Goal: Information Seeking & Learning: Learn about a topic

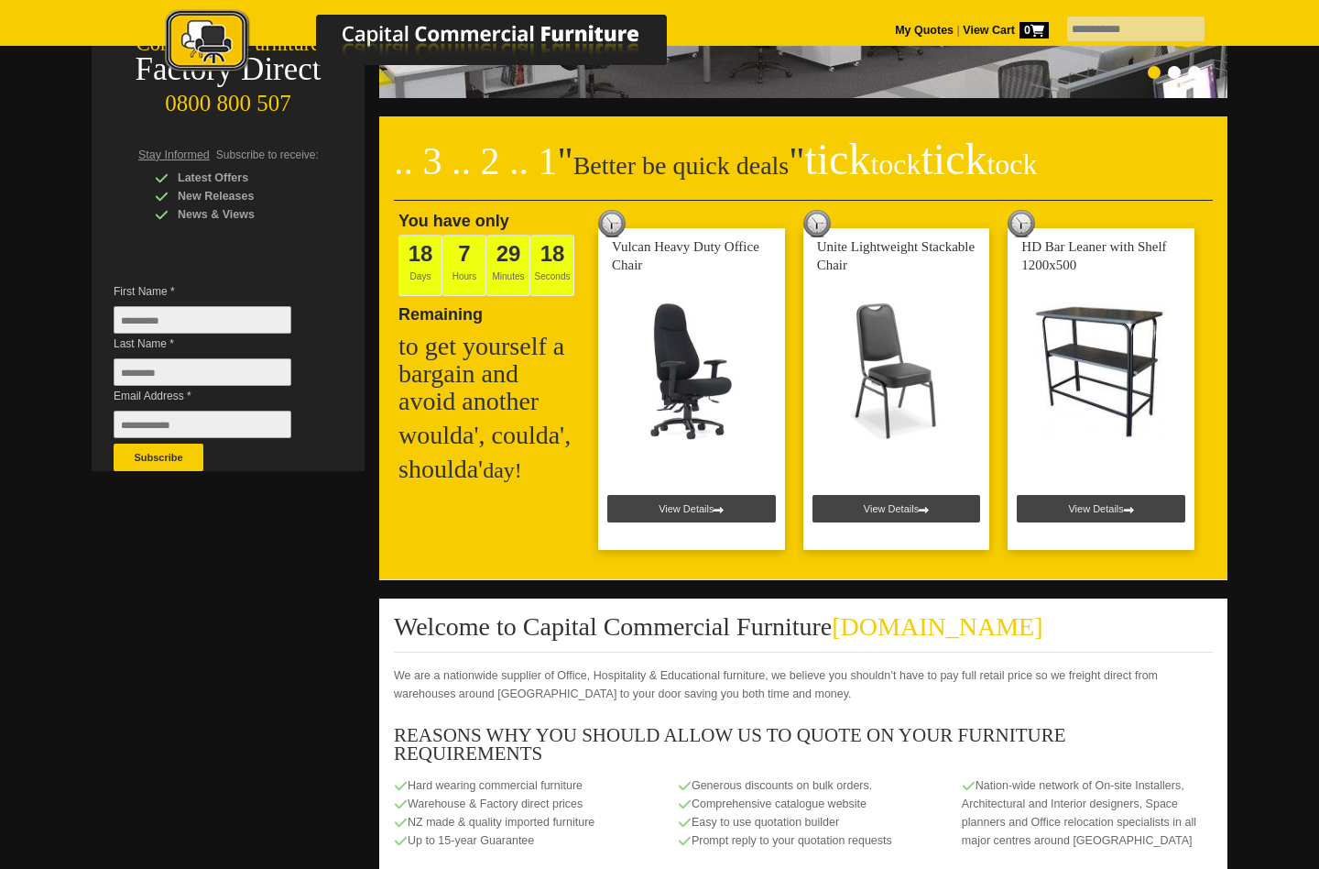
scroll to position [270, 0]
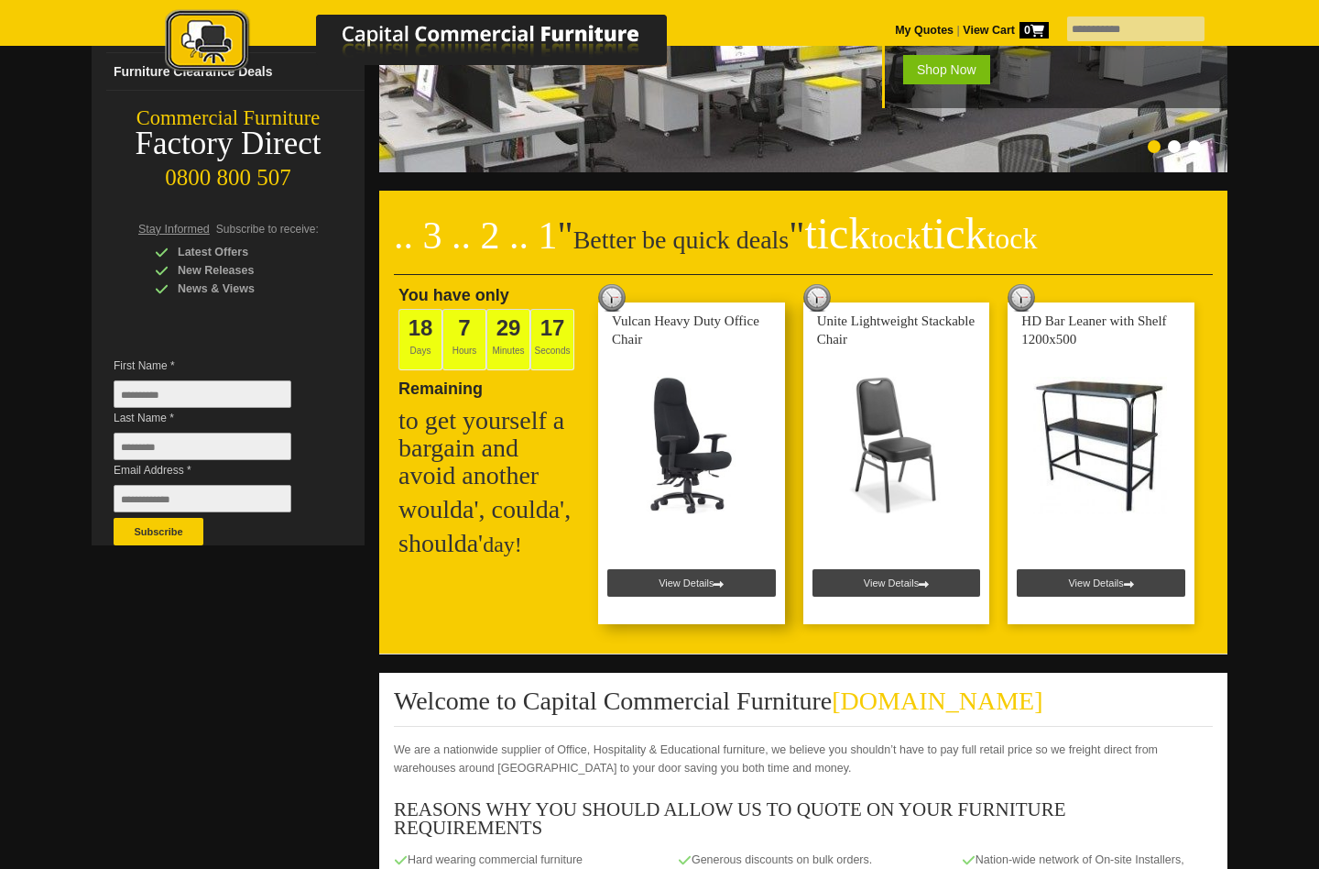
click at [705, 486] on link at bounding box center [691, 463] width 187 height 322
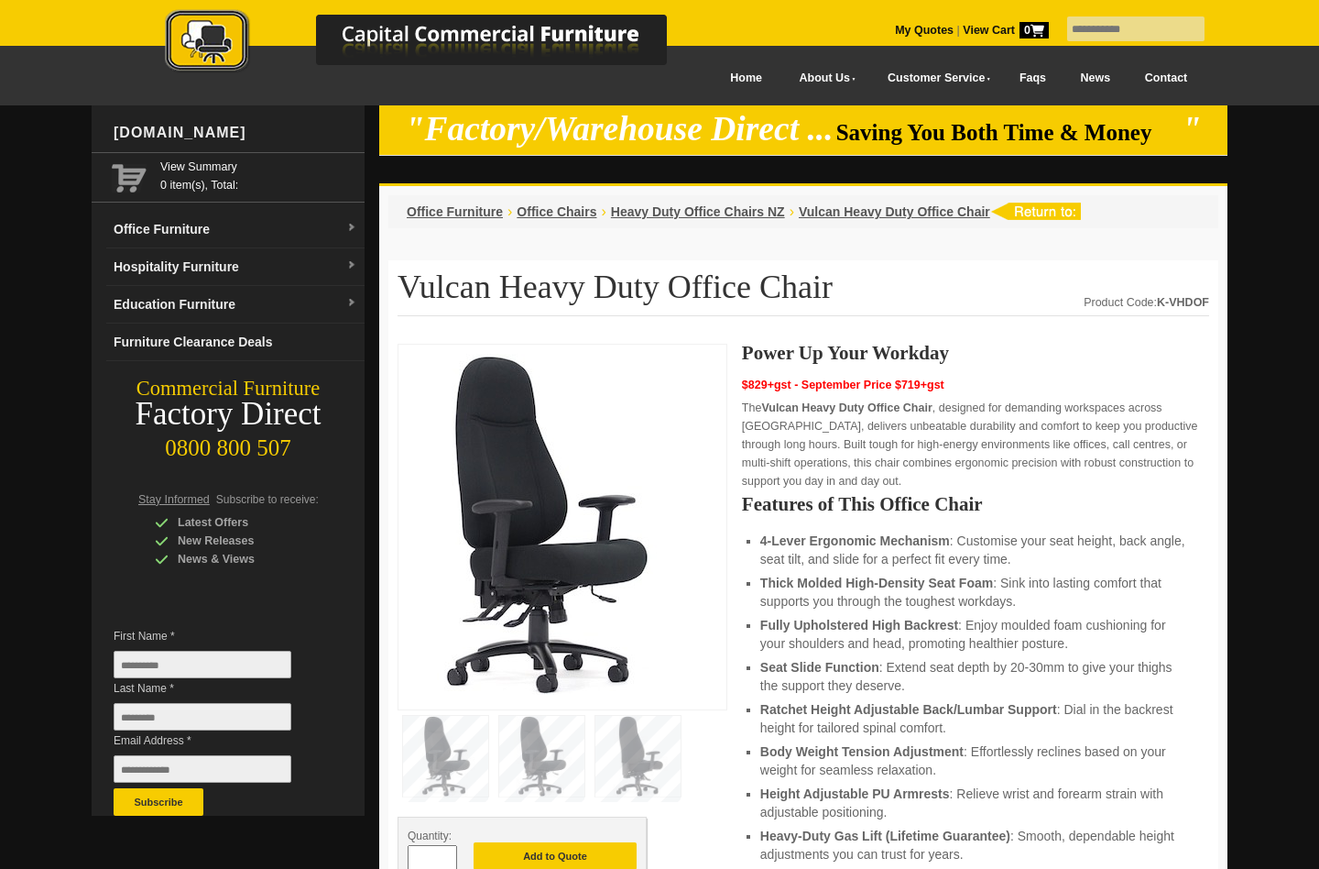
scroll to position [316, 0]
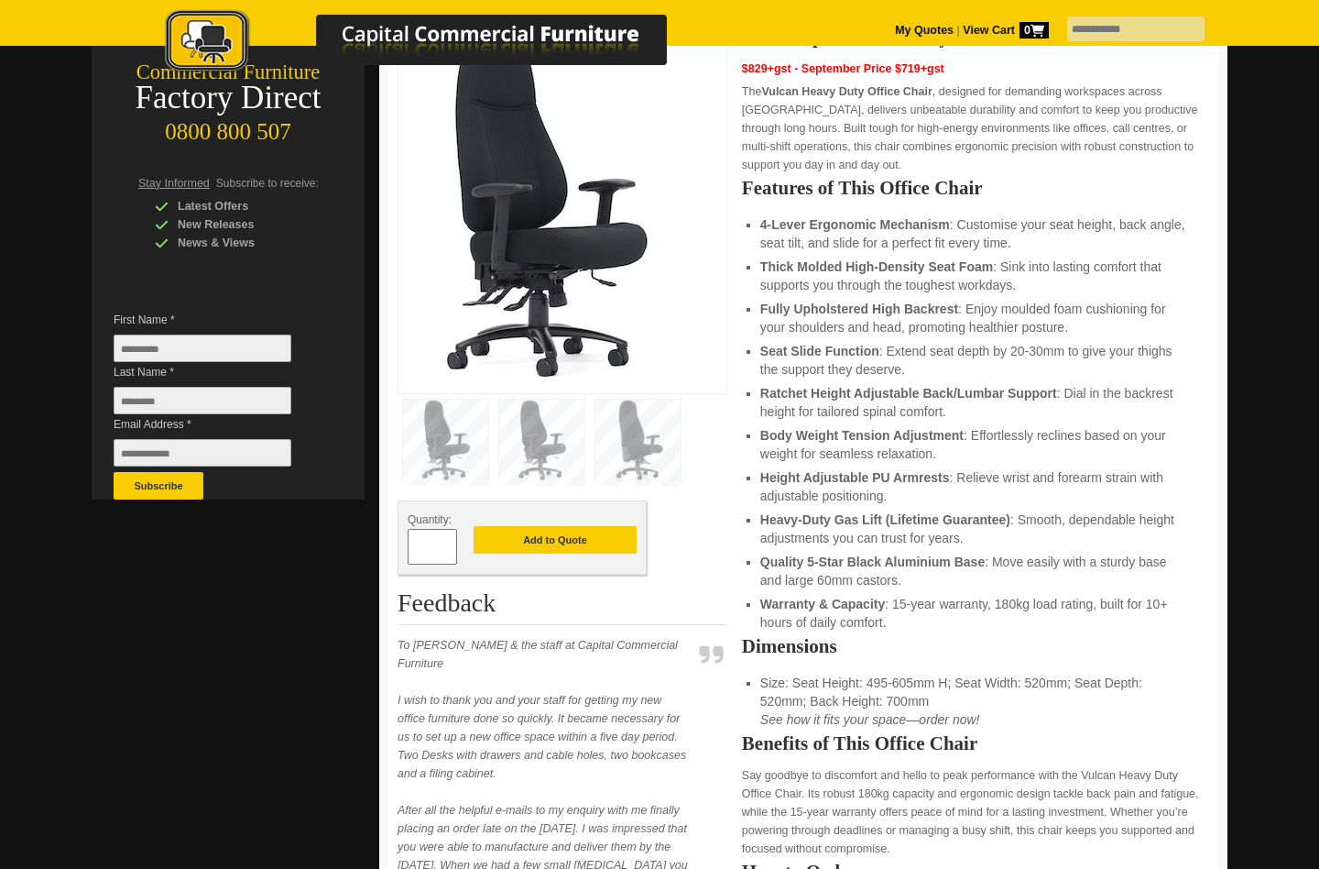
click at [635, 422] on img at bounding box center [638, 439] width 85 height 81
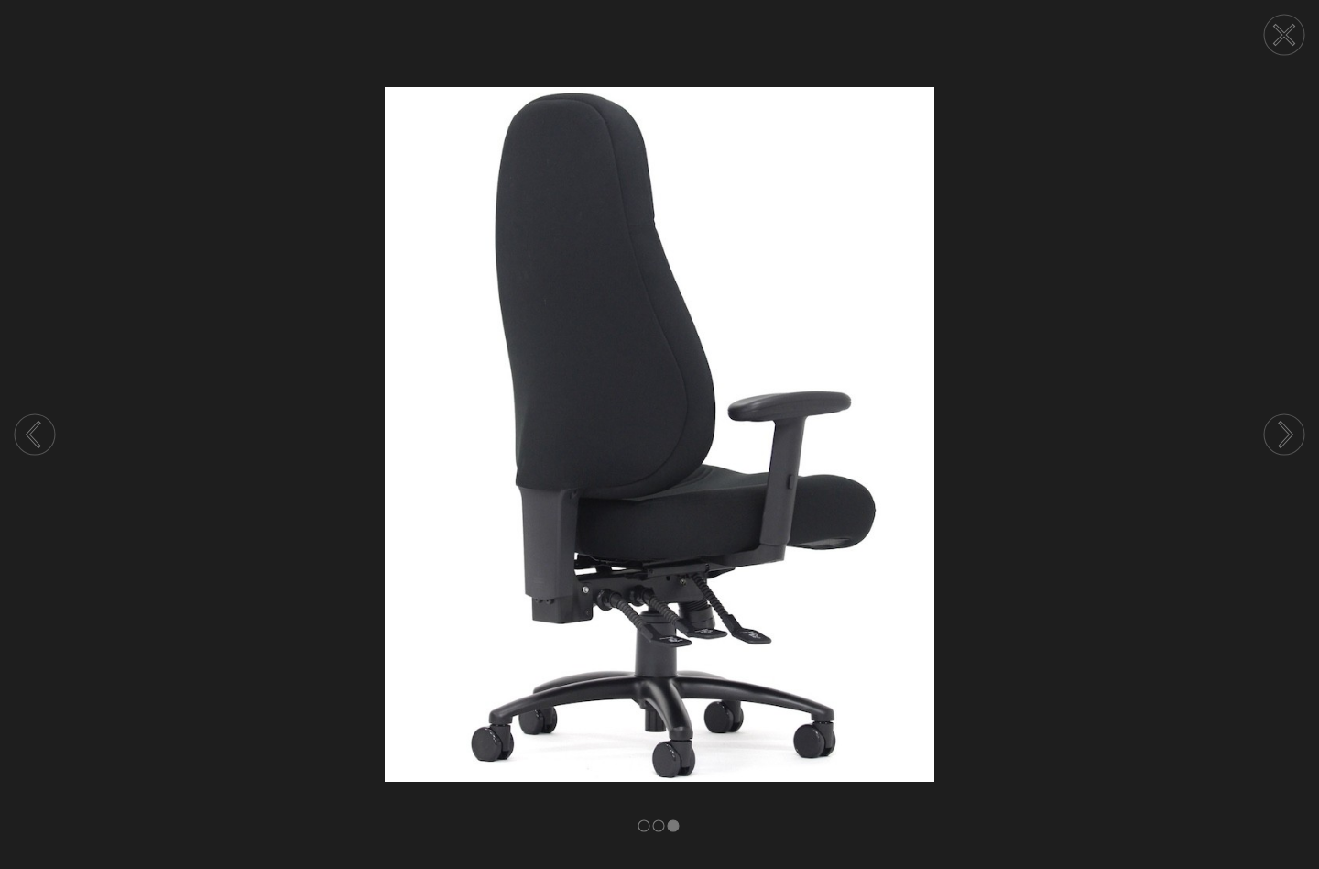
click at [1269, 21] on circle at bounding box center [1284, 35] width 40 height 40
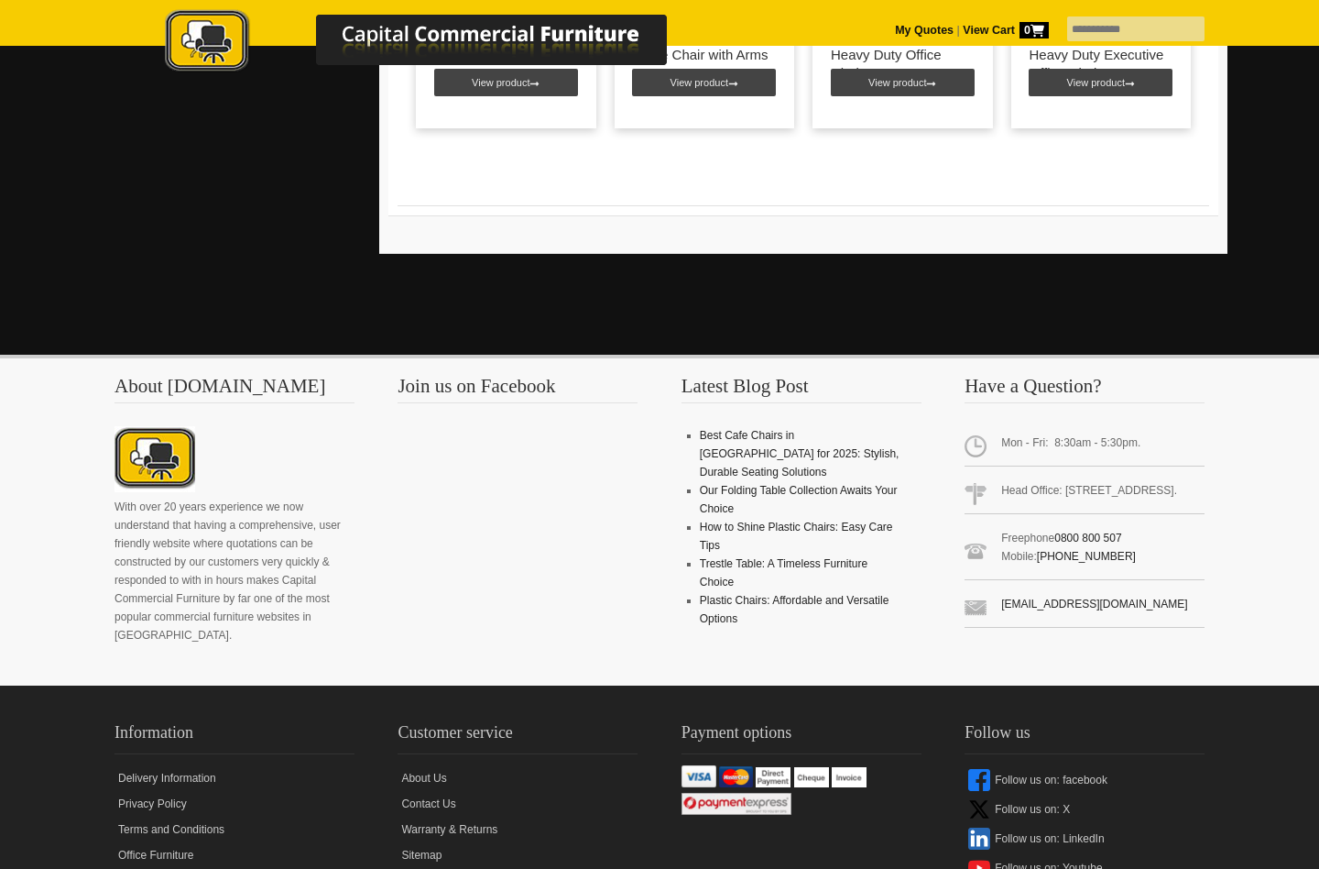
scroll to position [2418, 0]
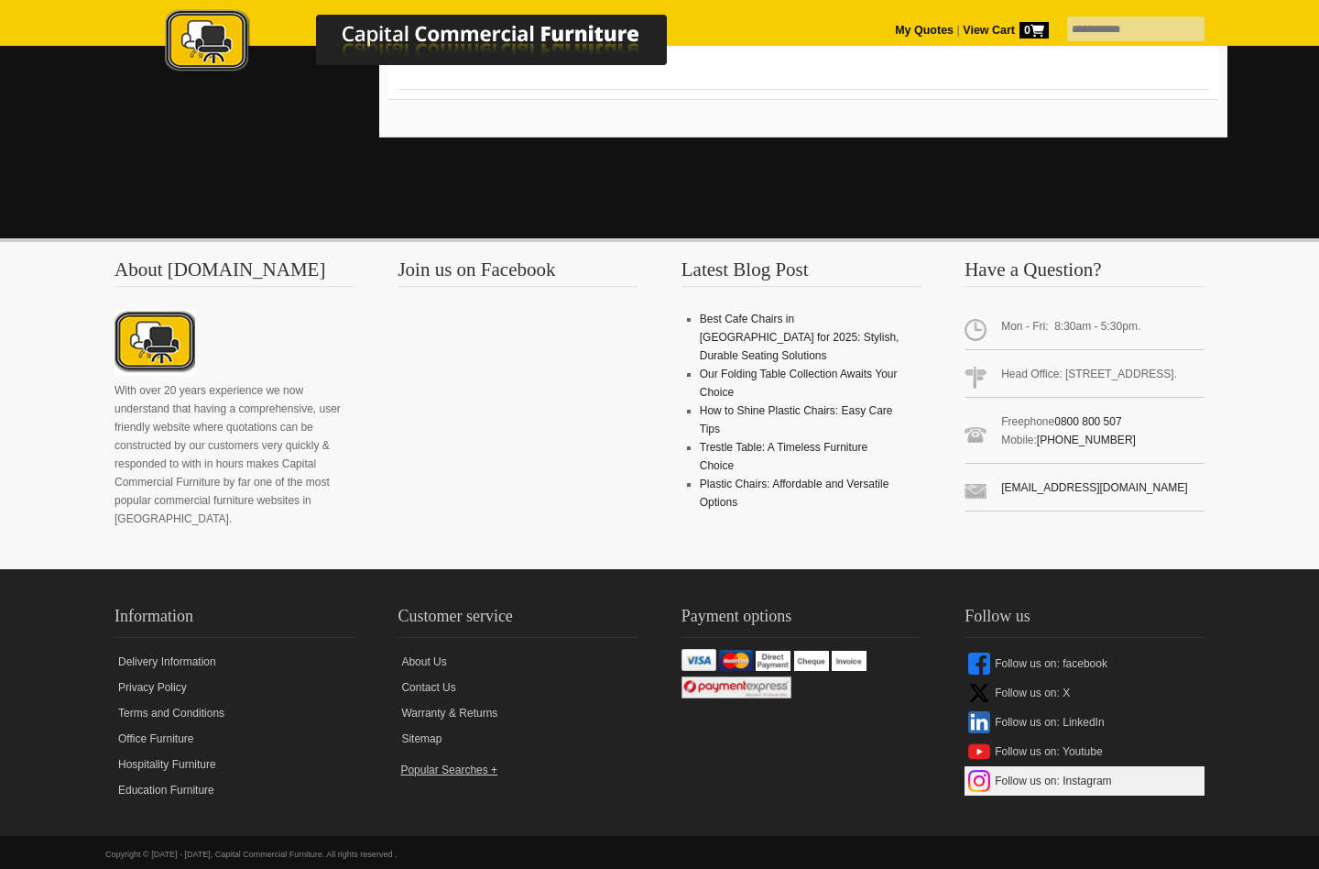
click at [1059, 766] on link "Follow us on: Instagram" at bounding box center [1085, 780] width 240 height 29
click at [279, 381] on p "With over 20 years experience we now understand that having a comprehensive, us…" at bounding box center [235, 454] width 240 height 147
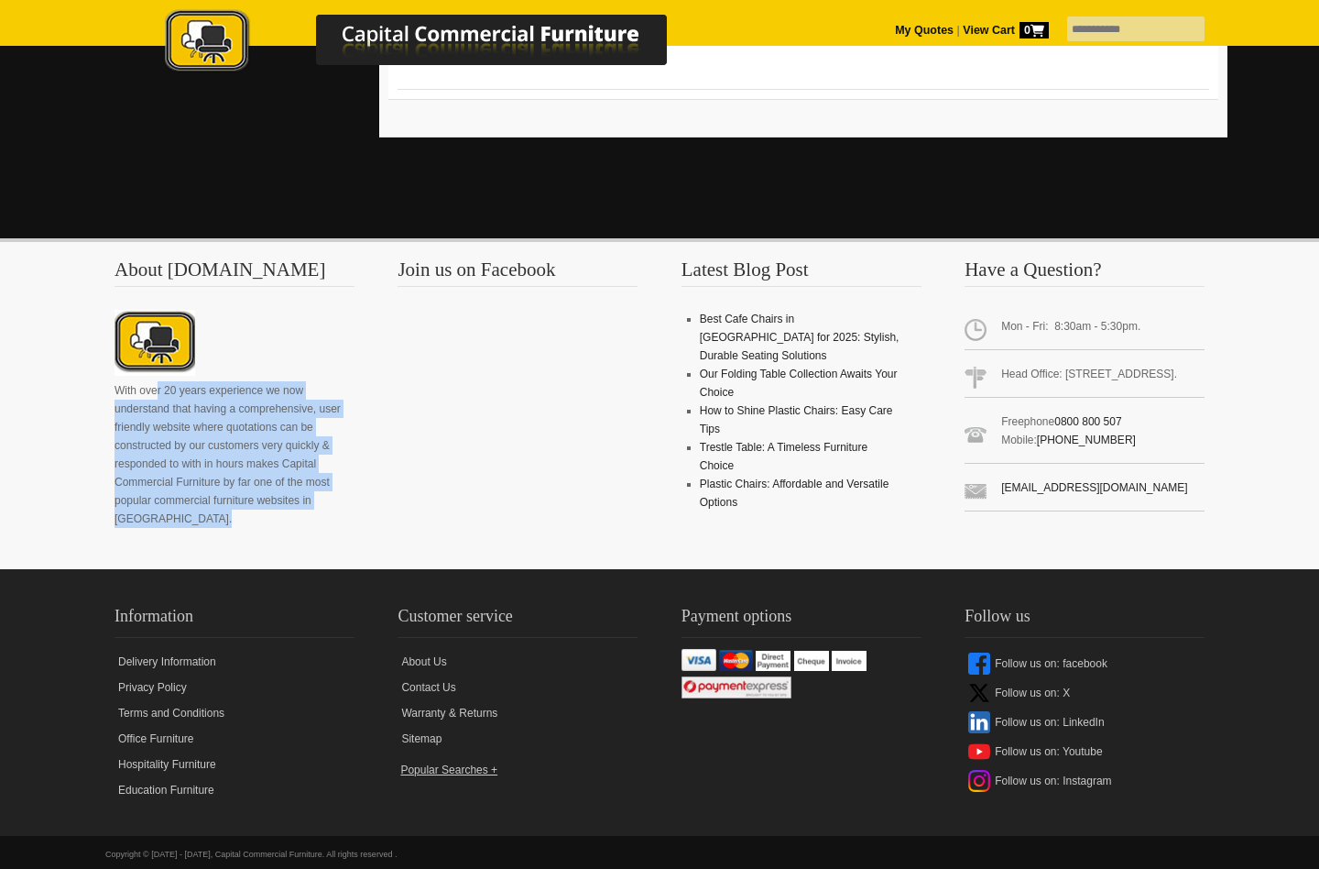
click at [279, 381] on p "With over 20 years experience we now understand that having a comprehensive, us…" at bounding box center [235, 454] width 240 height 147
drag, startPoint x: 238, startPoint y: 380, endPoint x: 202, endPoint y: 380, distance: 35.7
click at [237, 381] on p "With over 20 years experience we now understand that having a comprehensive, us…" at bounding box center [235, 454] width 240 height 147
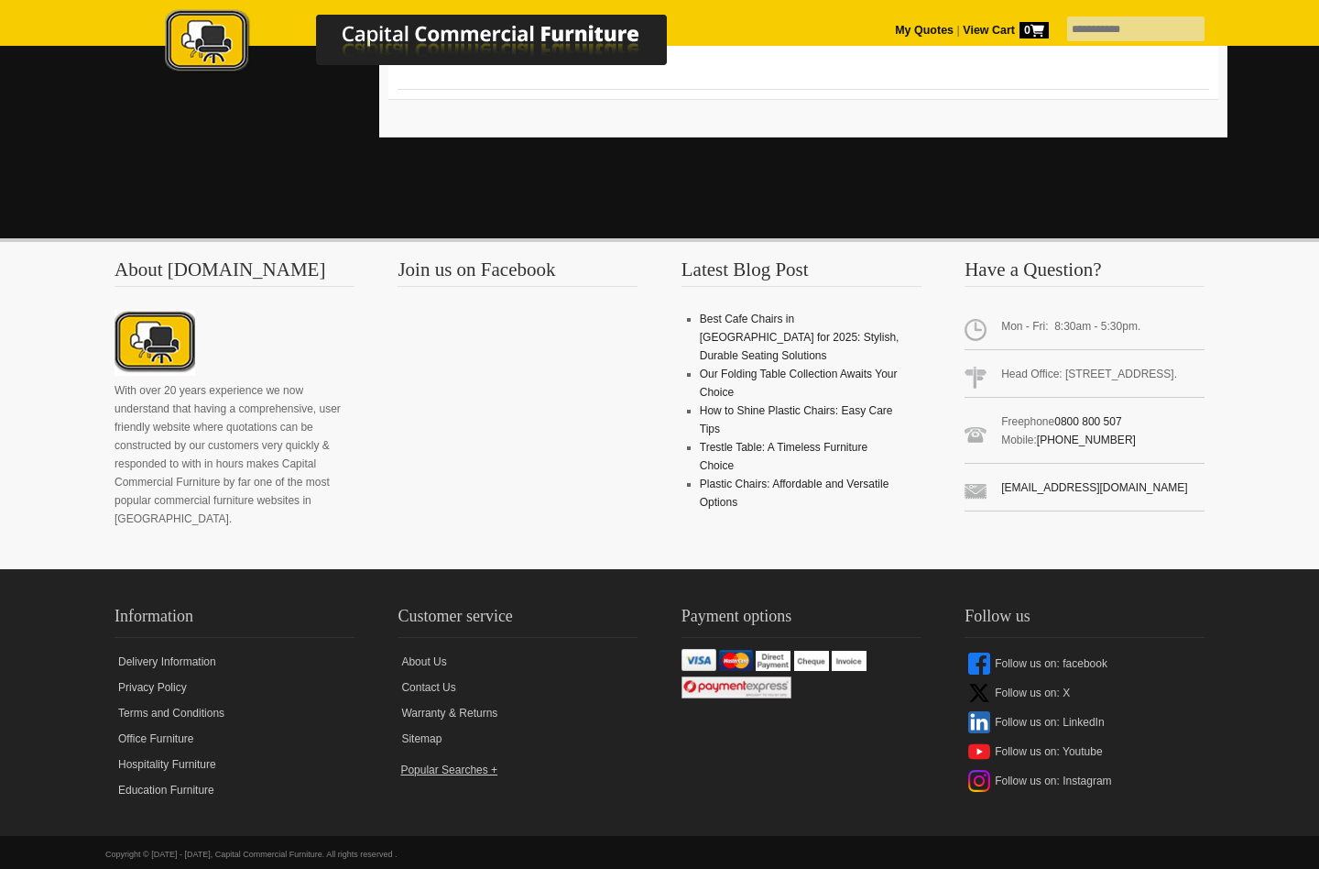
click at [208, 412] on p "With over 20 years experience we now understand that having a comprehensive, us…" at bounding box center [235, 454] width 240 height 147
click at [191, 413] on p "With over 20 years experience we now understand that having a comprehensive, us…" at bounding box center [235, 454] width 240 height 147
click at [195, 406] on p "With over 20 years experience we now understand that having a comprehensive, us…" at bounding box center [235, 454] width 240 height 147
drag, startPoint x: 192, startPoint y: 406, endPoint x: 192, endPoint y: 433, distance: 27.5
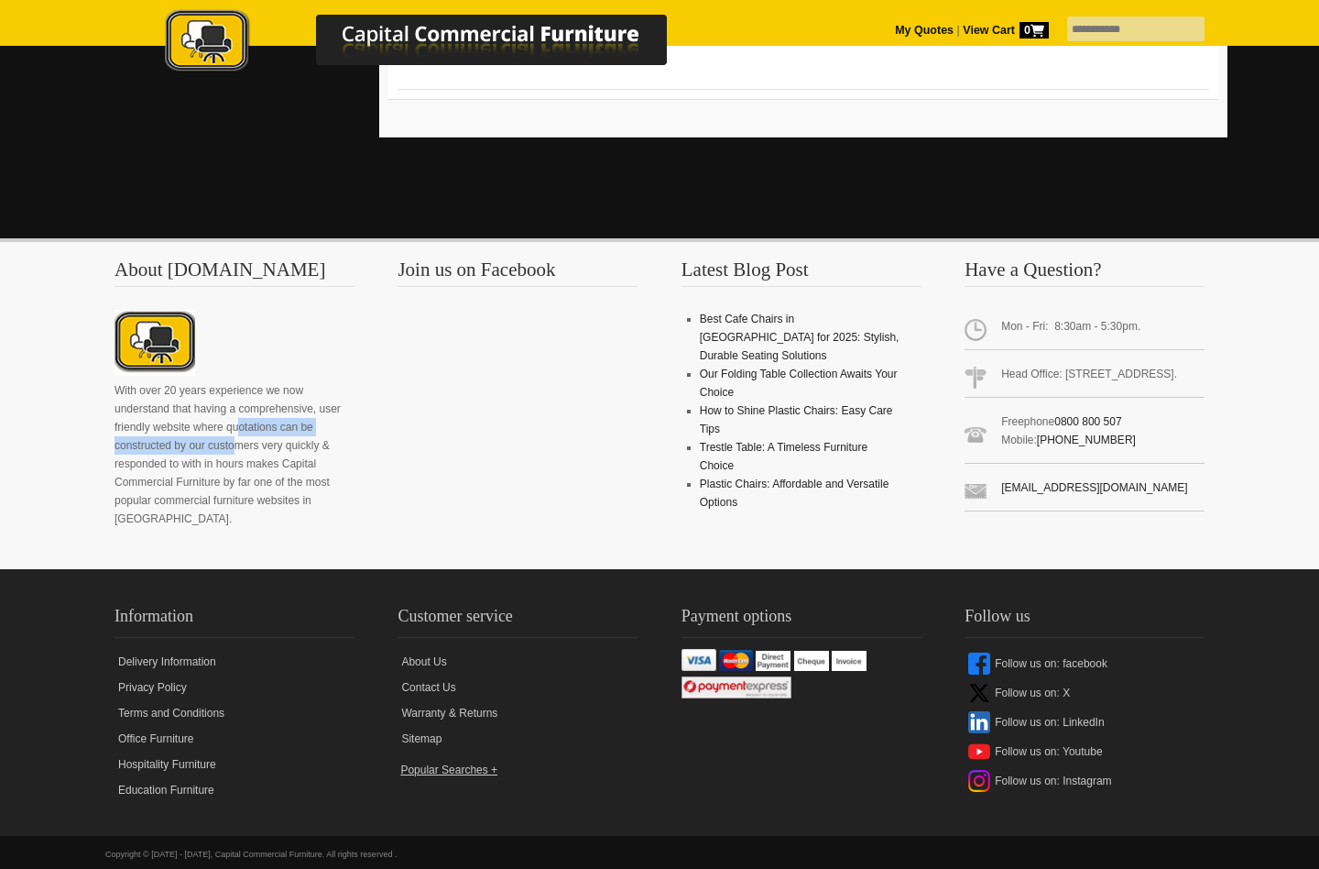
click at [192, 433] on p "With over 20 years experience we now understand that having a comprehensive, us…" at bounding box center [235, 454] width 240 height 147
drag, startPoint x: 188, startPoint y: 410, endPoint x: 190, endPoint y: 427, distance: 17.5
click at [190, 427] on p "With over 20 years experience we now understand that having a comprehensive, us…" at bounding box center [235, 454] width 240 height 147
click at [150, 602] on h2 "Information" at bounding box center [235, 620] width 240 height 36
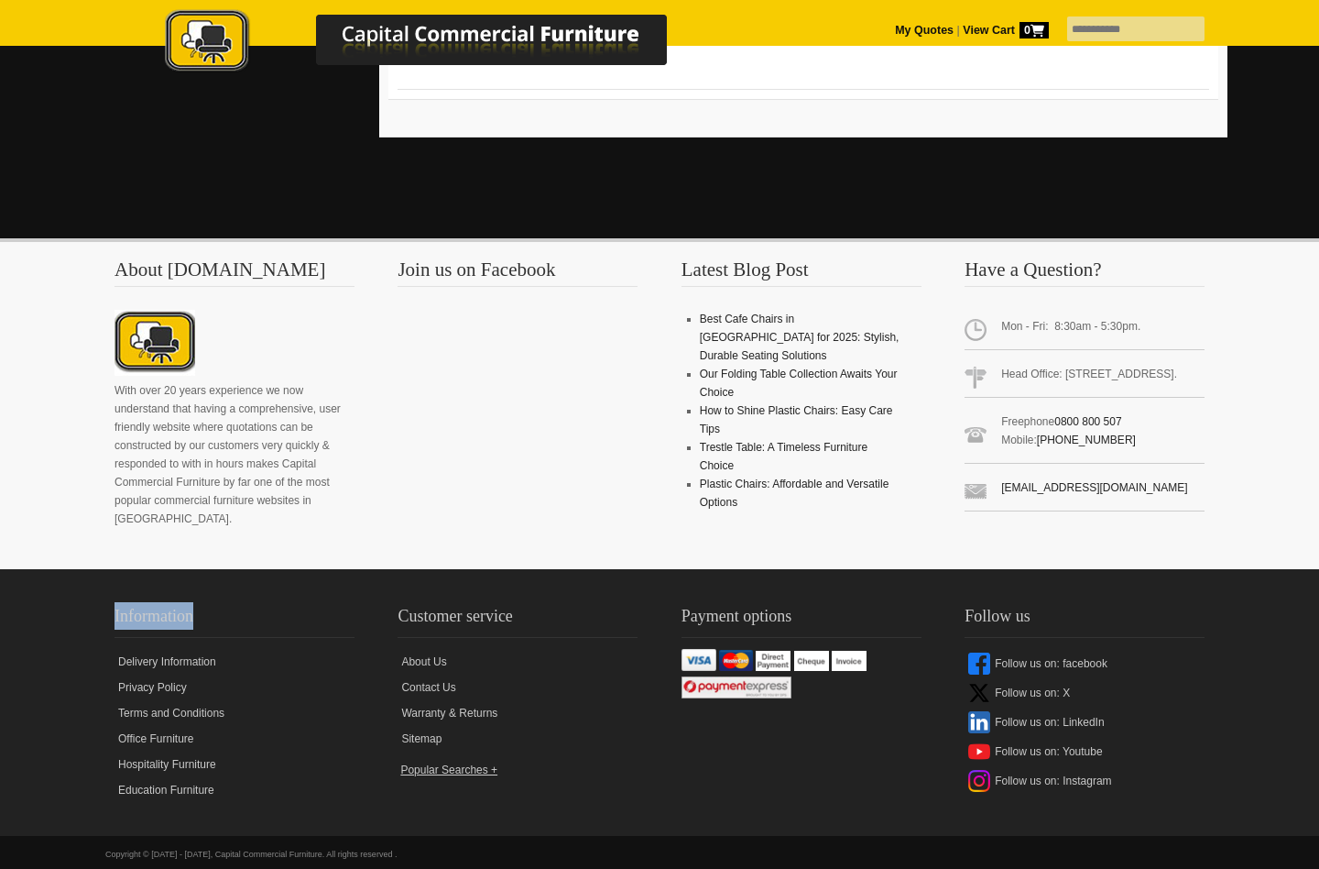
click at [150, 602] on h2 "Information" at bounding box center [235, 620] width 240 height 36
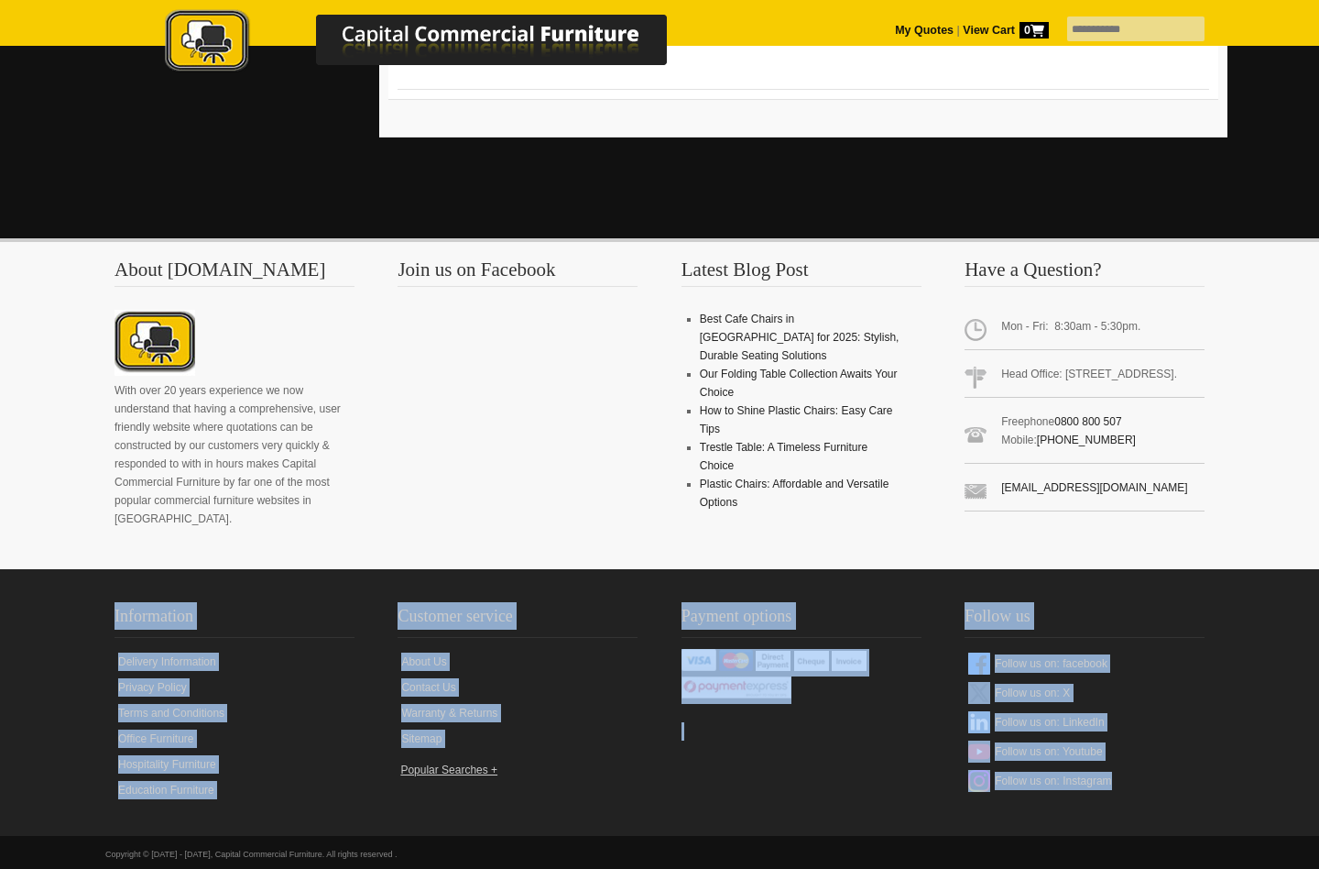
drag, startPoint x: 150, startPoint y: 588, endPoint x: 1178, endPoint y: 809, distance: 1051.4
click at [1178, 809] on div "Information Delivery Information Privacy Policy Terms and Conditions Office Fur…" at bounding box center [659, 702] width 1319 height 267
click at [1178, 810] on div "Information Delivery Information Privacy Policy Terms and Conditions Office Fur…" at bounding box center [659, 702] width 1319 height 267
drag, startPoint x: 1186, startPoint y: 810, endPoint x: 72, endPoint y: 586, distance: 1136.3
click at [72, 586] on div "Information Delivery Information Privacy Policy Terms and Conditions Office Fur…" at bounding box center [659, 702] width 1319 height 267
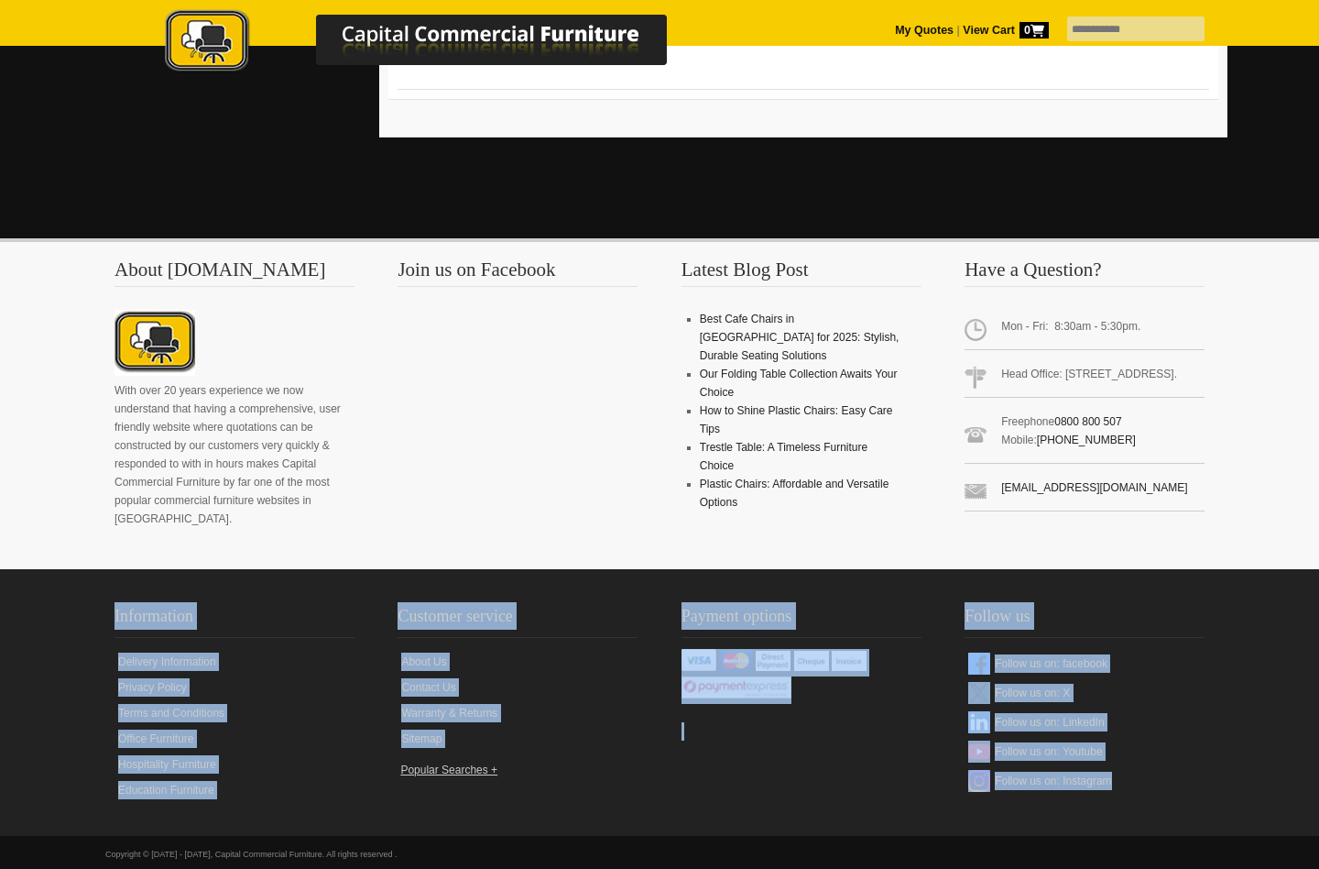
click at [72, 586] on div "Information Delivery Information Privacy Policy Terms and Conditions Office Fur…" at bounding box center [660, 702] width 1290 height 237
drag, startPoint x: 60, startPoint y: 584, endPoint x: 1208, endPoint y: 815, distance: 1172.0
click at [1208, 815] on div "Information Delivery Information Privacy Policy Terms and Conditions Office Fur…" at bounding box center [659, 702] width 1319 height 267
click at [1208, 836] on div "Copyright © [DATE] - [DATE], Capital Commercial Furniture. All rights reserved ." at bounding box center [659, 849] width 1109 height 27
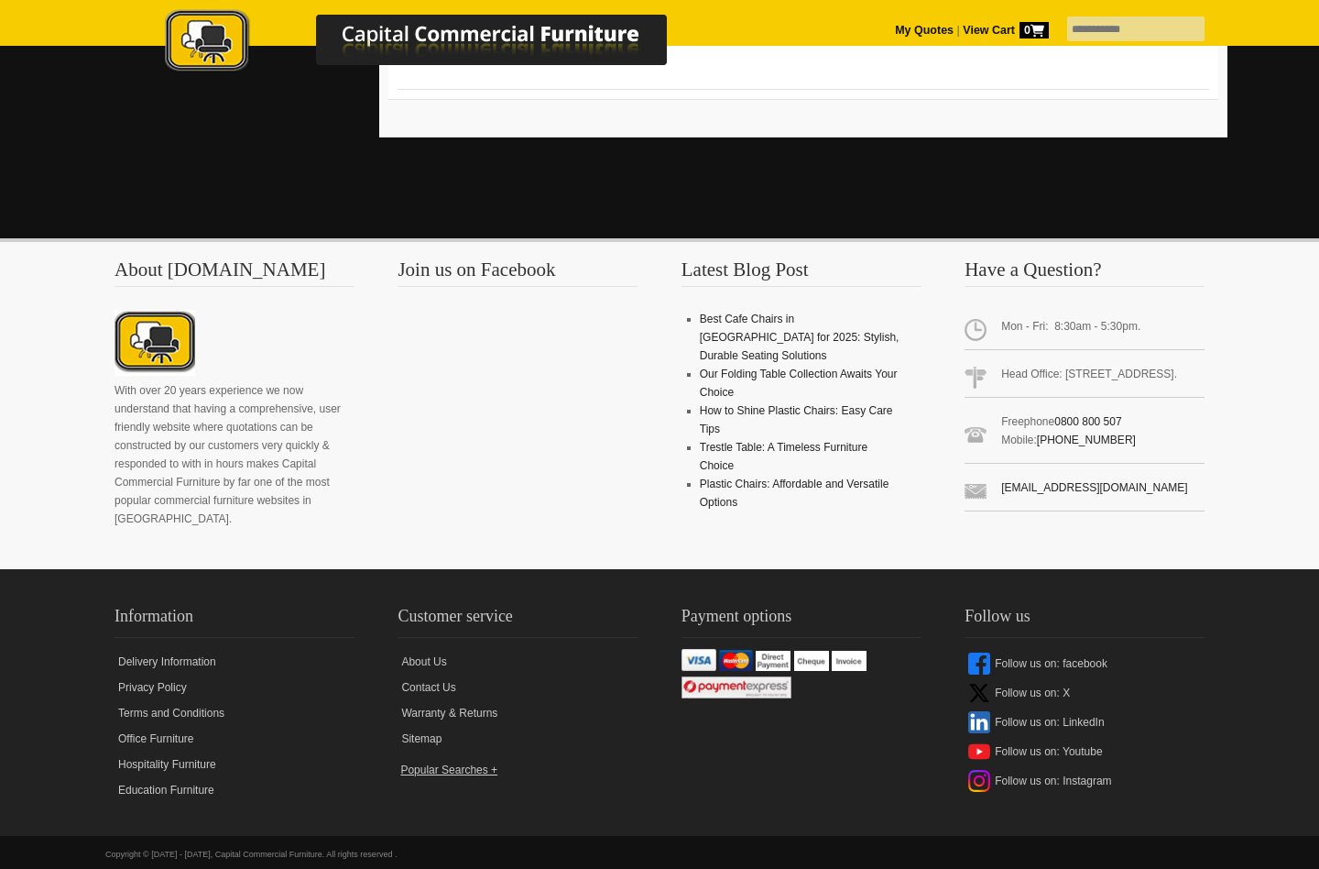
click at [1006, 602] on h2 "Follow us" at bounding box center [1085, 620] width 240 height 36
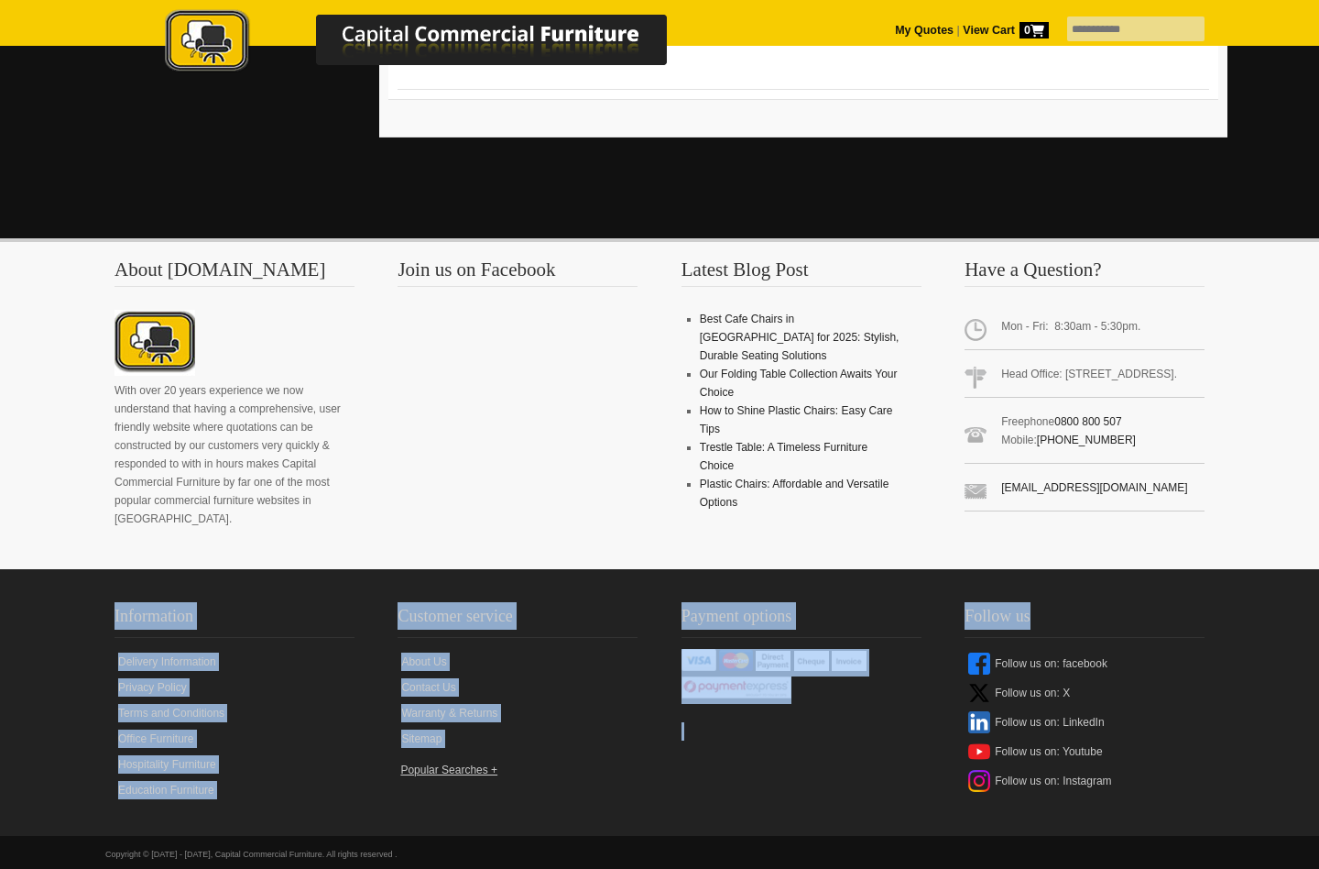
drag, startPoint x: 1006, startPoint y: 596, endPoint x: 113, endPoint y: 590, distance: 893.3
click at [113, 590] on div "Information Delivery Information Privacy Policy Terms and Conditions Office Fur…" at bounding box center [659, 702] width 1109 height 237
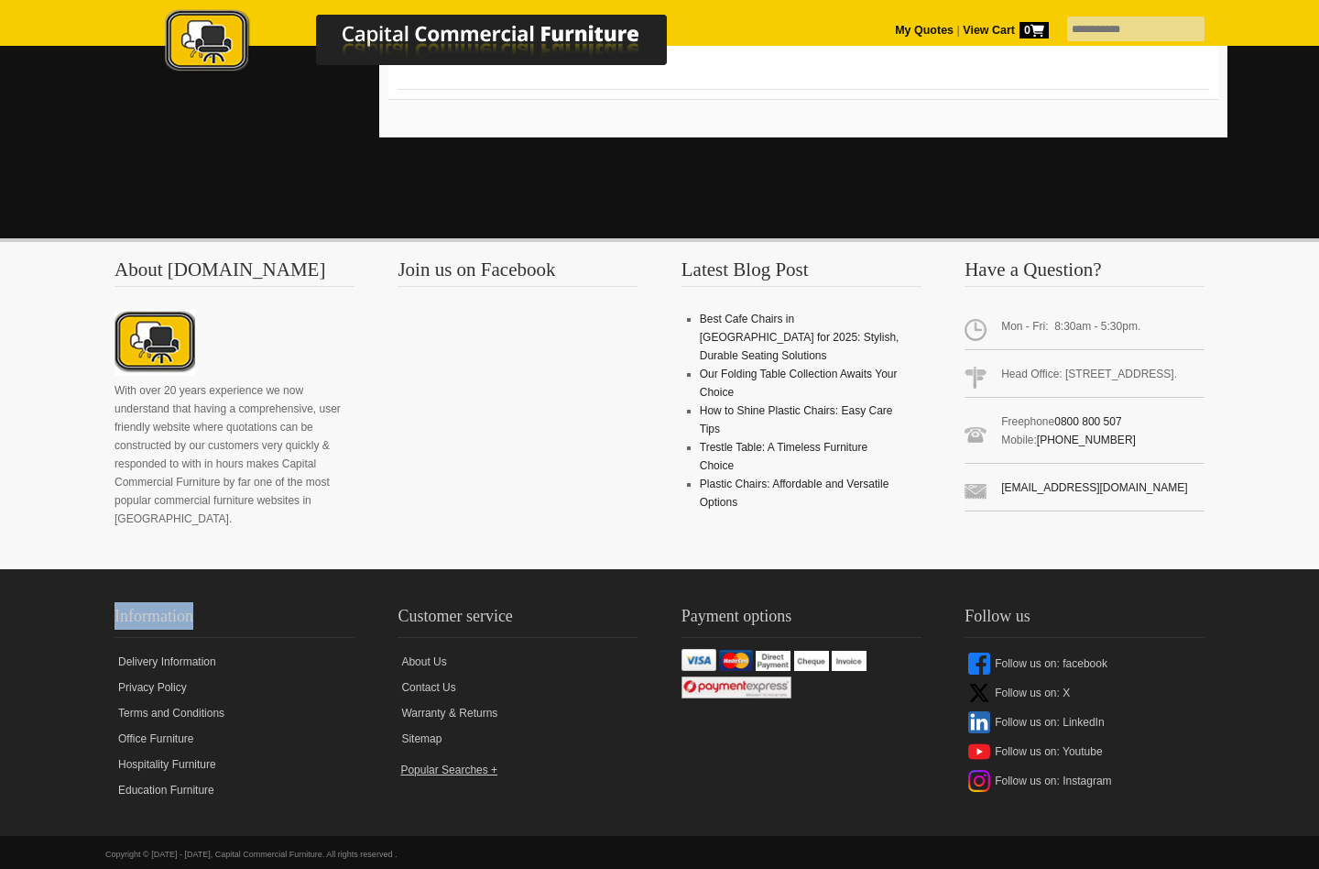
drag, startPoint x: 113, startPoint y: 590, endPoint x: 139, endPoint y: 591, distance: 26.6
click at [139, 591] on div "Information Delivery Information Privacy Policy Terms and Conditions Office Fur…" at bounding box center [659, 702] width 1109 height 237
click at [141, 602] on h2 "Information" at bounding box center [235, 620] width 240 height 36
click at [1051, 766] on link "Follow us on: Instagram" at bounding box center [1085, 780] width 240 height 29
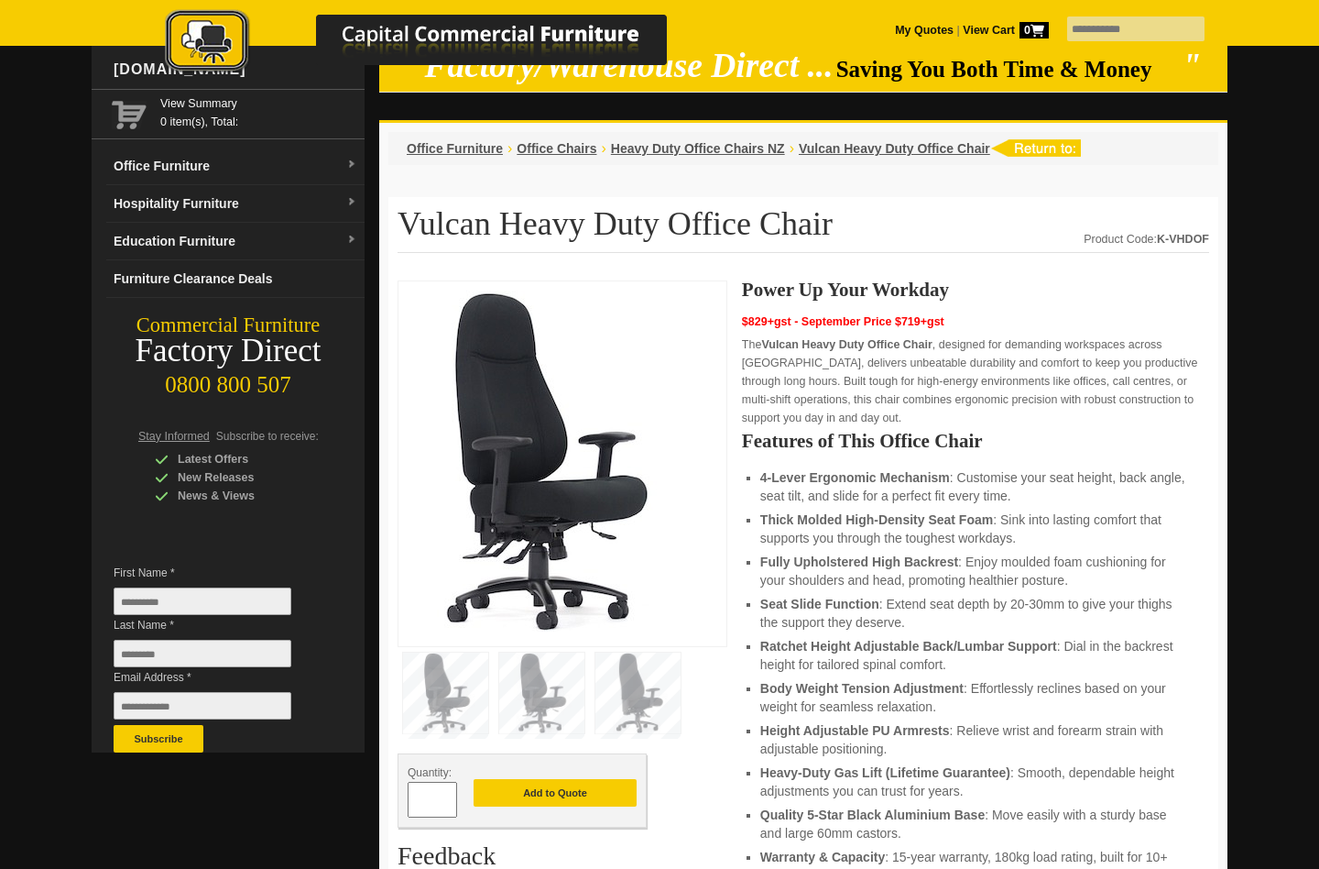
scroll to position [0, 0]
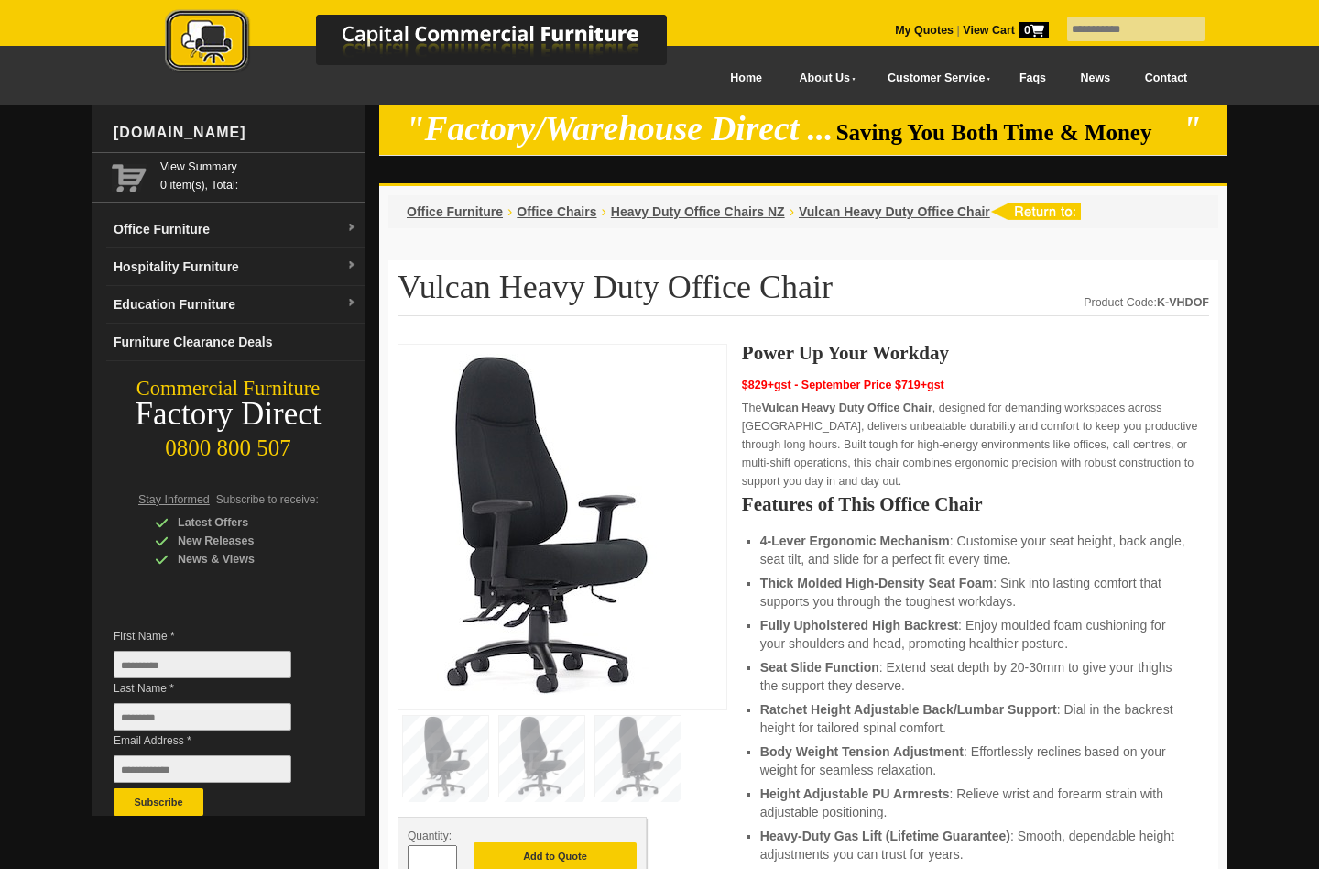
click at [1150, 22] on input "text" at bounding box center [1135, 28] width 137 height 25
type input "**********"
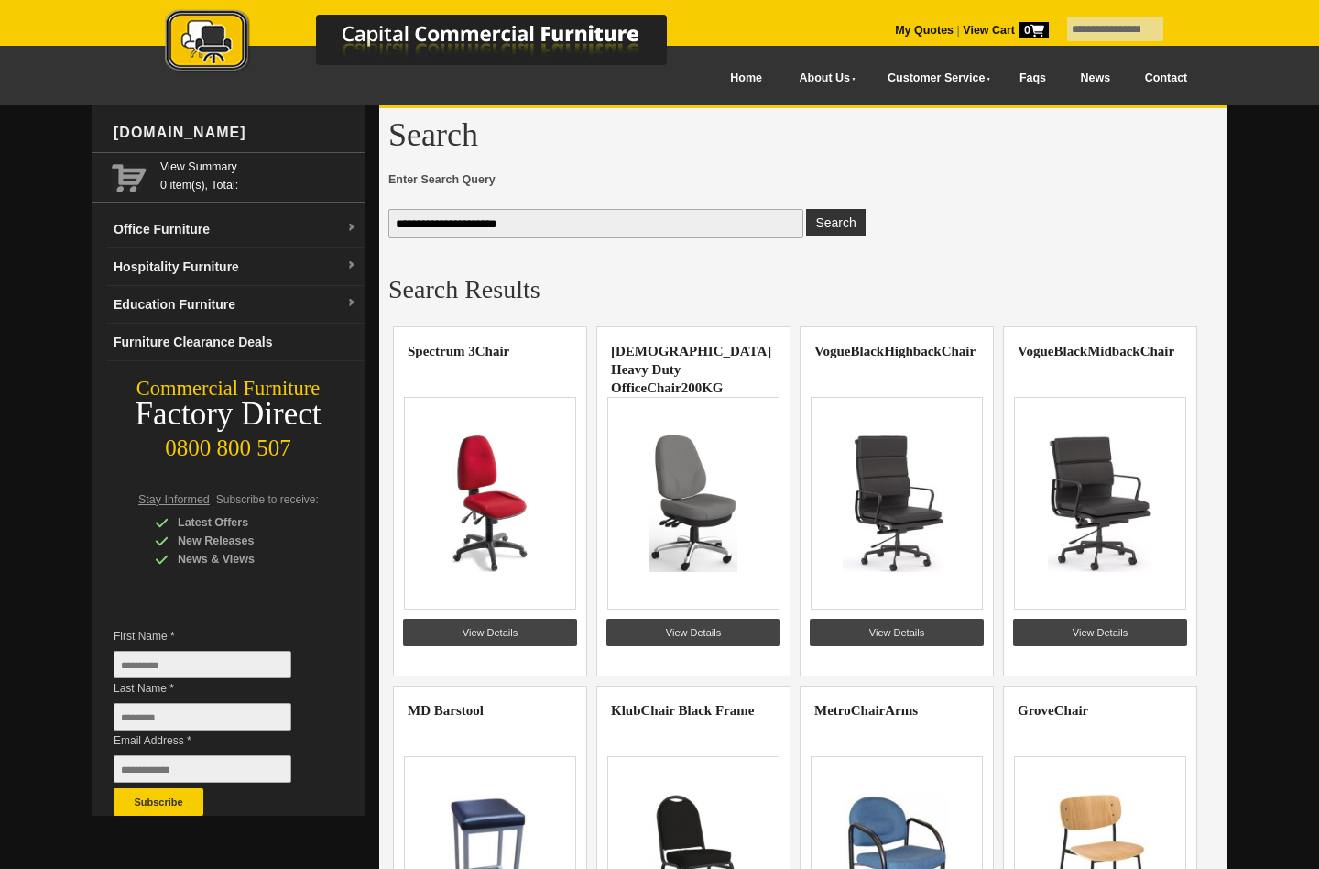
click at [681, 227] on input "**********" at bounding box center [595, 223] width 415 height 29
drag, startPoint x: 681, startPoint y: 227, endPoint x: 463, endPoint y: 224, distance: 218.1
click at [463, 224] on input "**********" at bounding box center [595, 223] width 415 height 29
type input "**********"
click at [806, 209] on button "Search" at bounding box center [835, 222] width 59 height 27
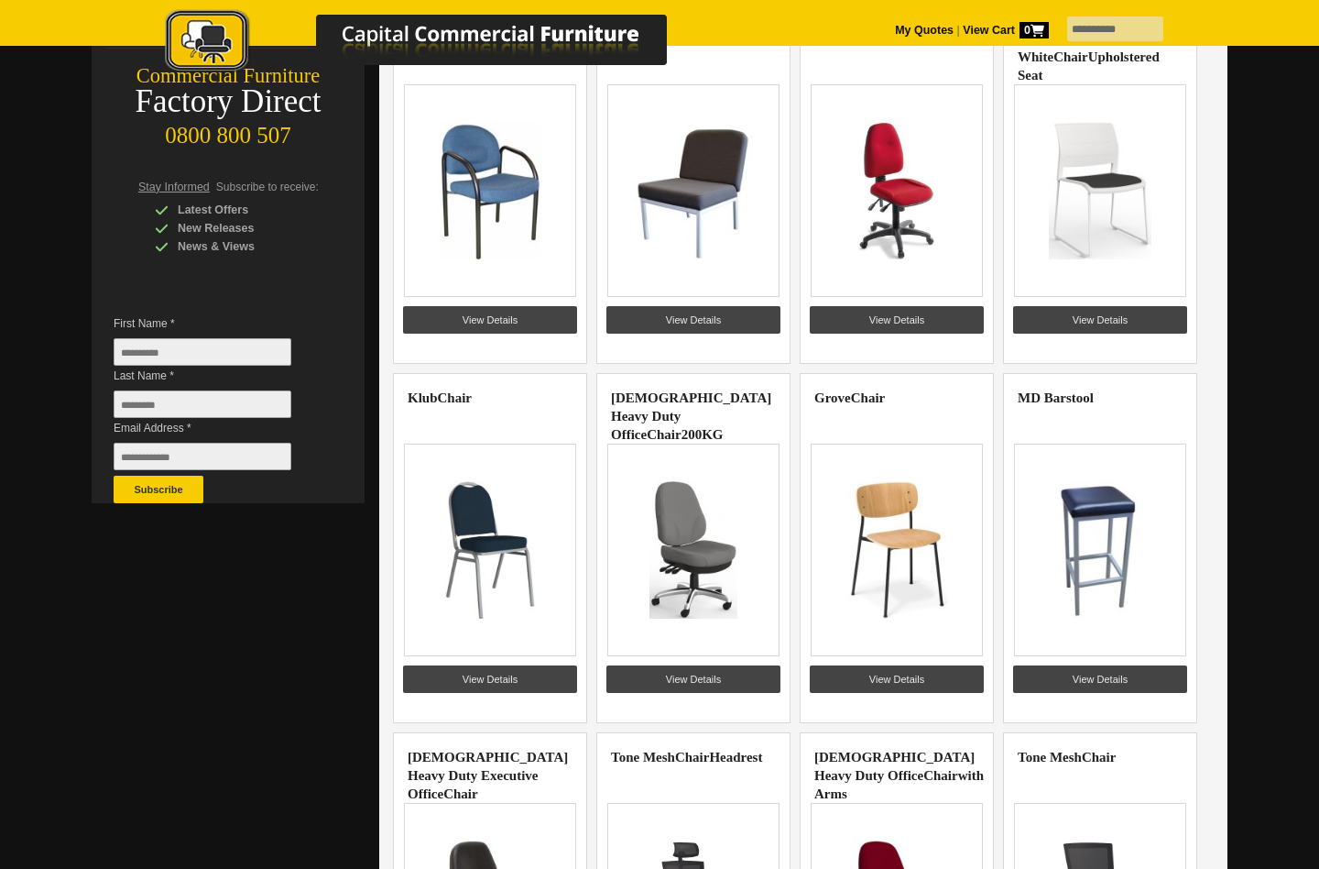
scroll to position [335, 0]
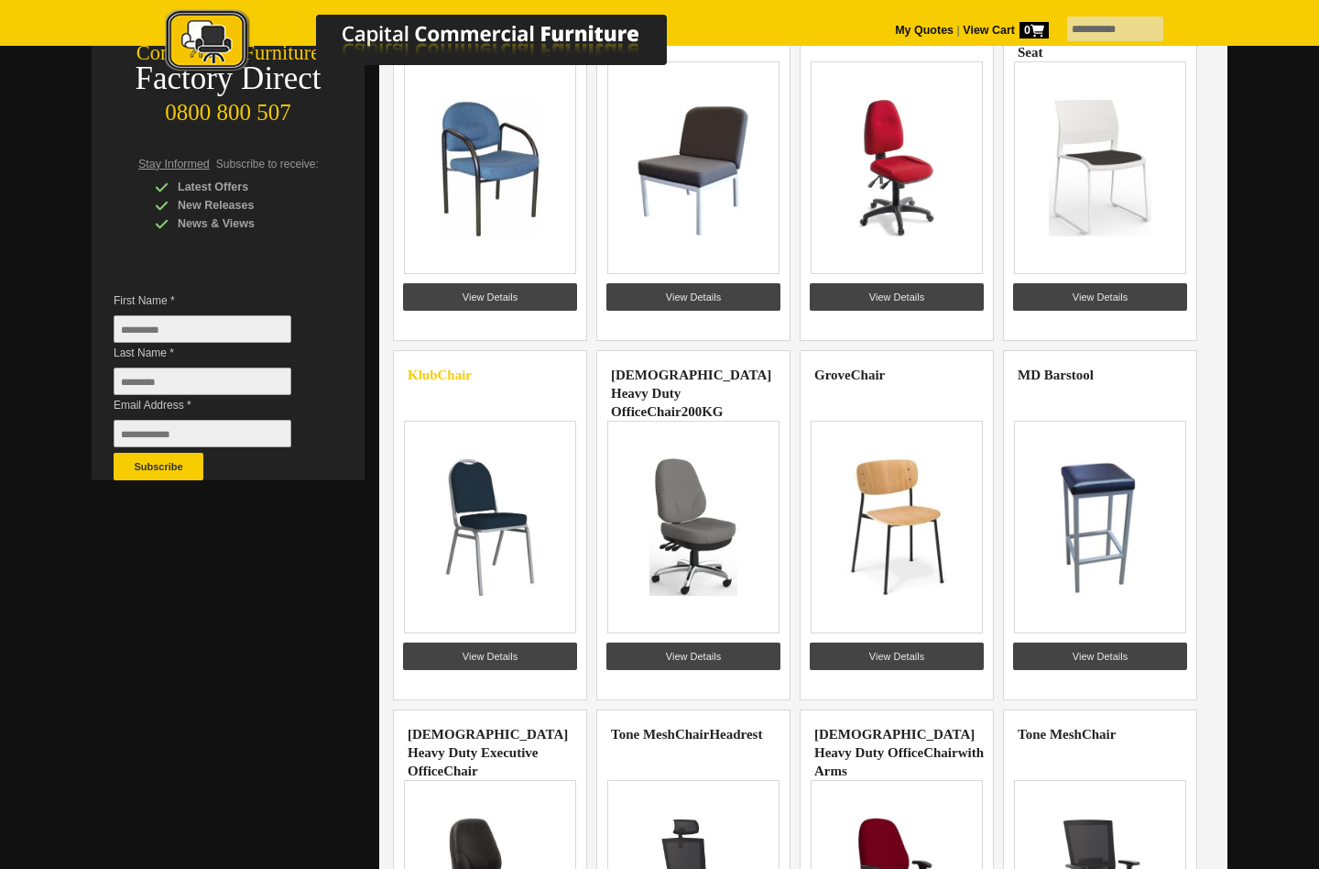
click at [428, 370] on link "Klub Chair" at bounding box center [440, 374] width 64 height 15
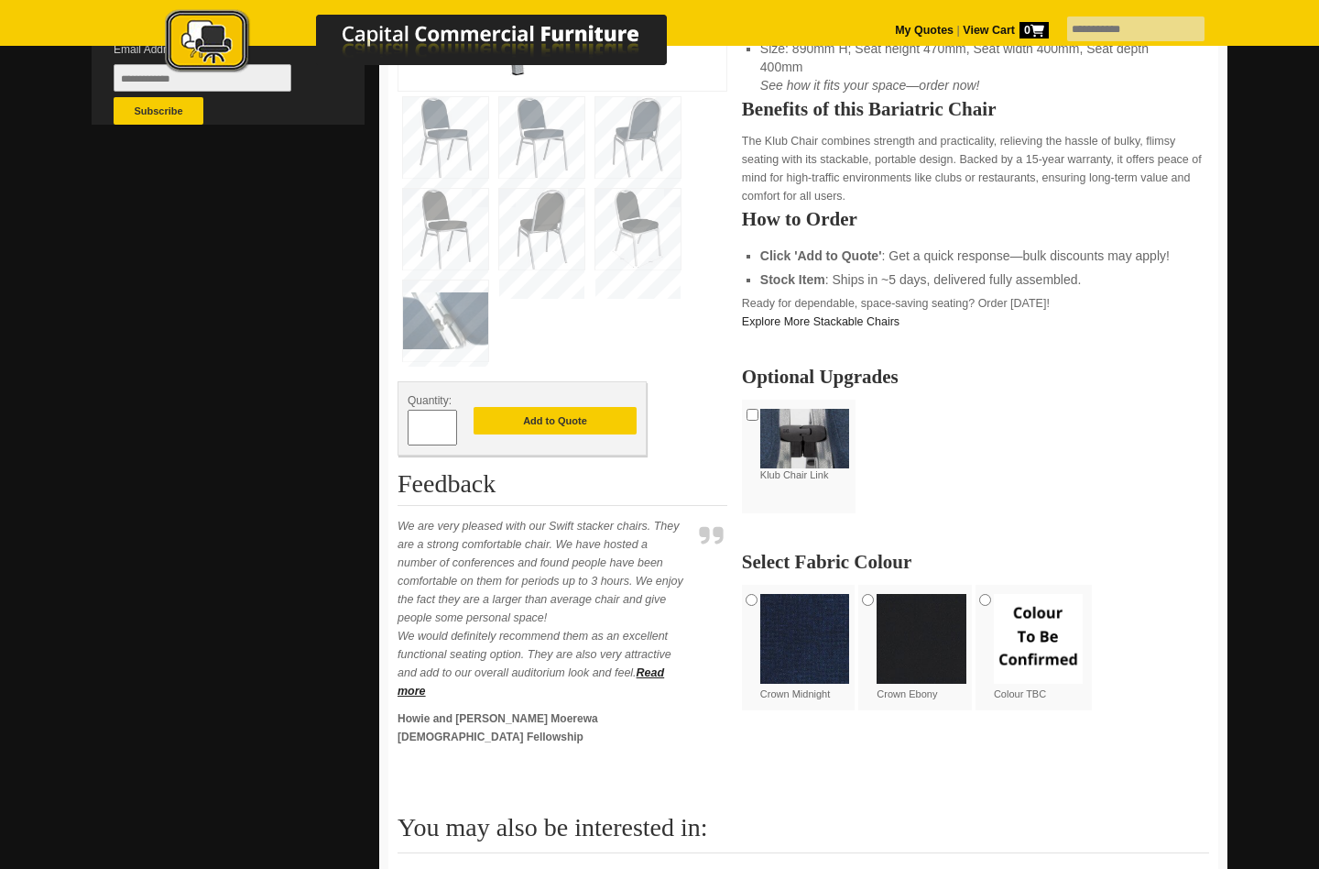
scroll to position [696, 0]
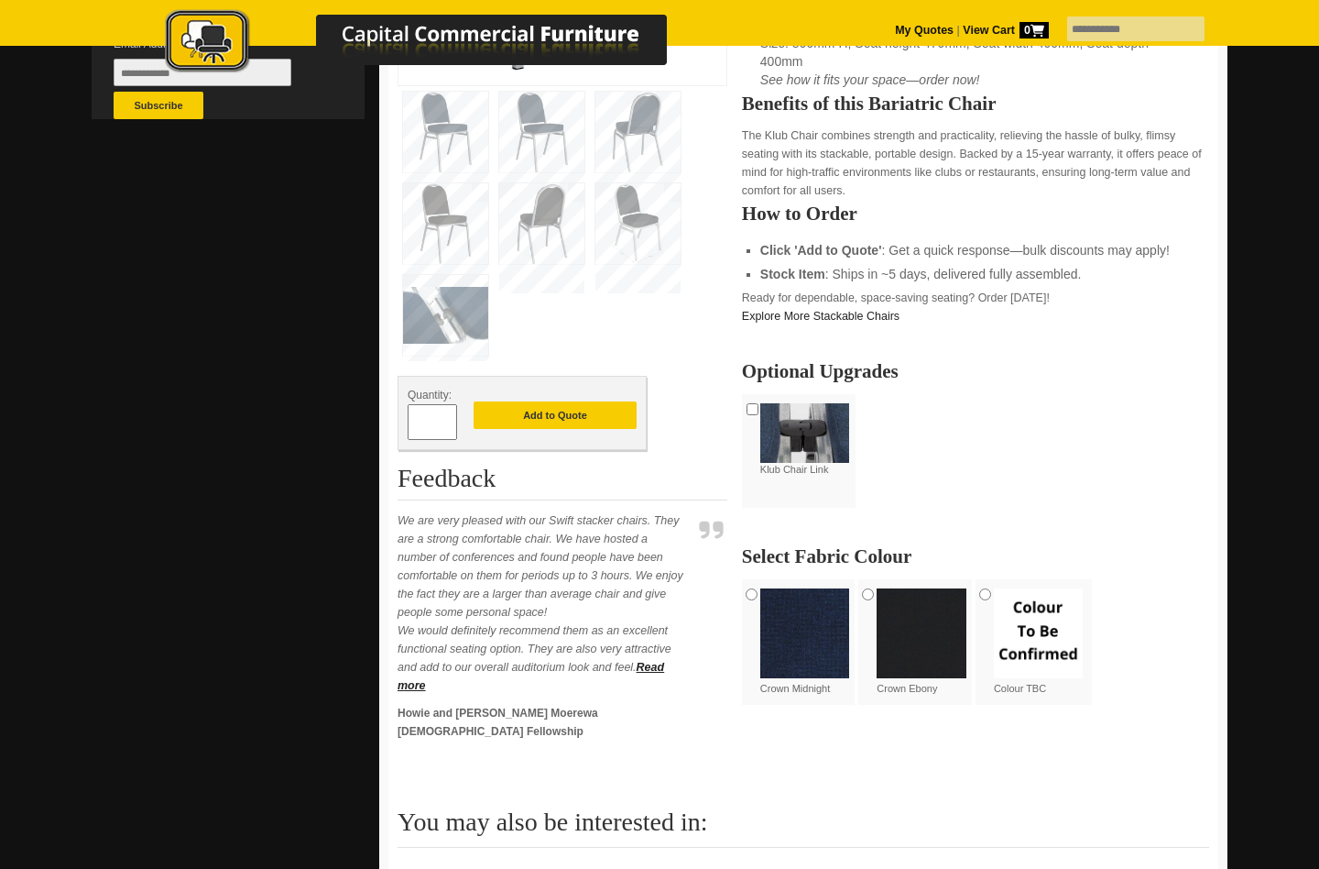
click at [412, 129] on img at bounding box center [445, 132] width 85 height 81
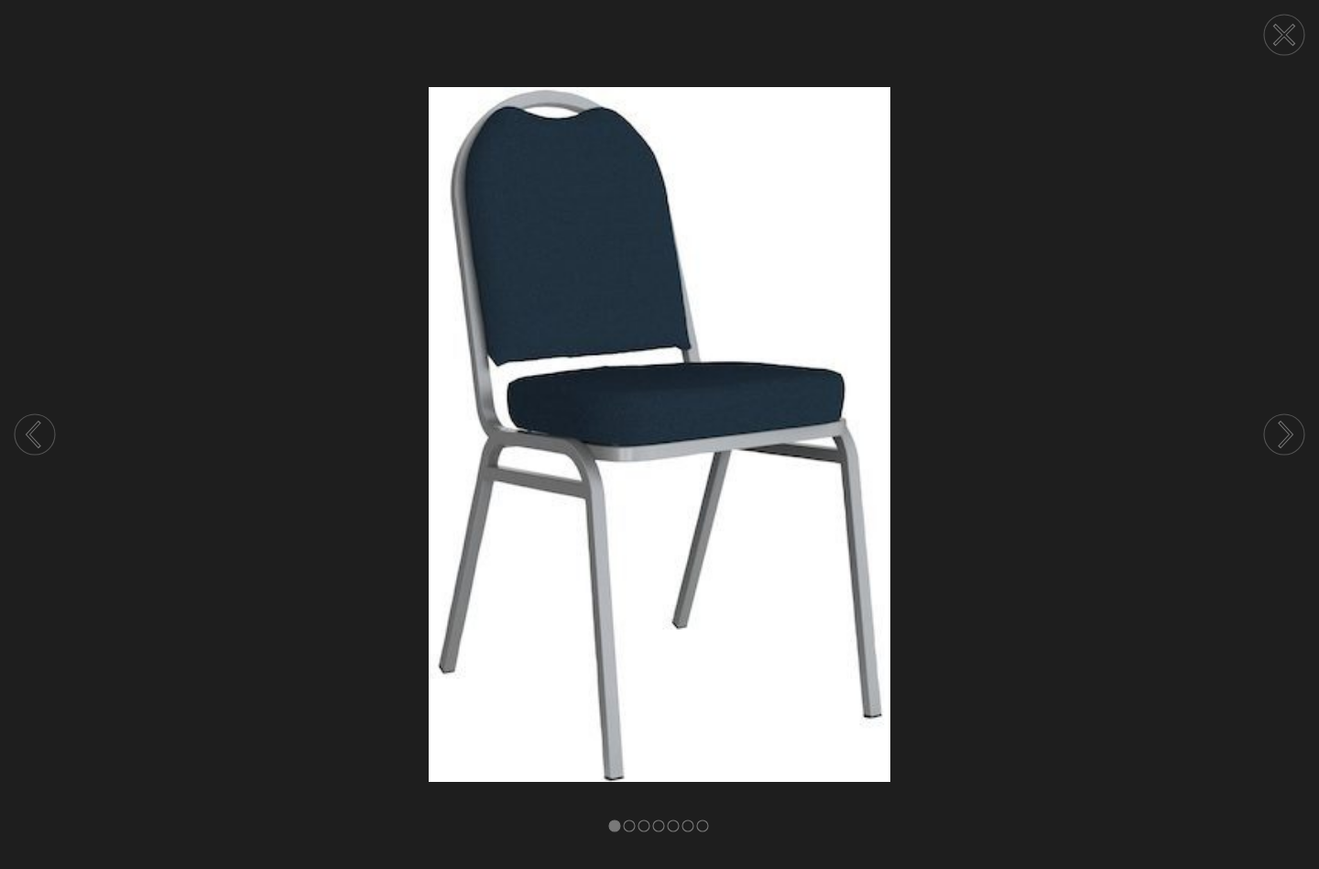
click at [1281, 424] on icon at bounding box center [1286, 434] width 11 height 24
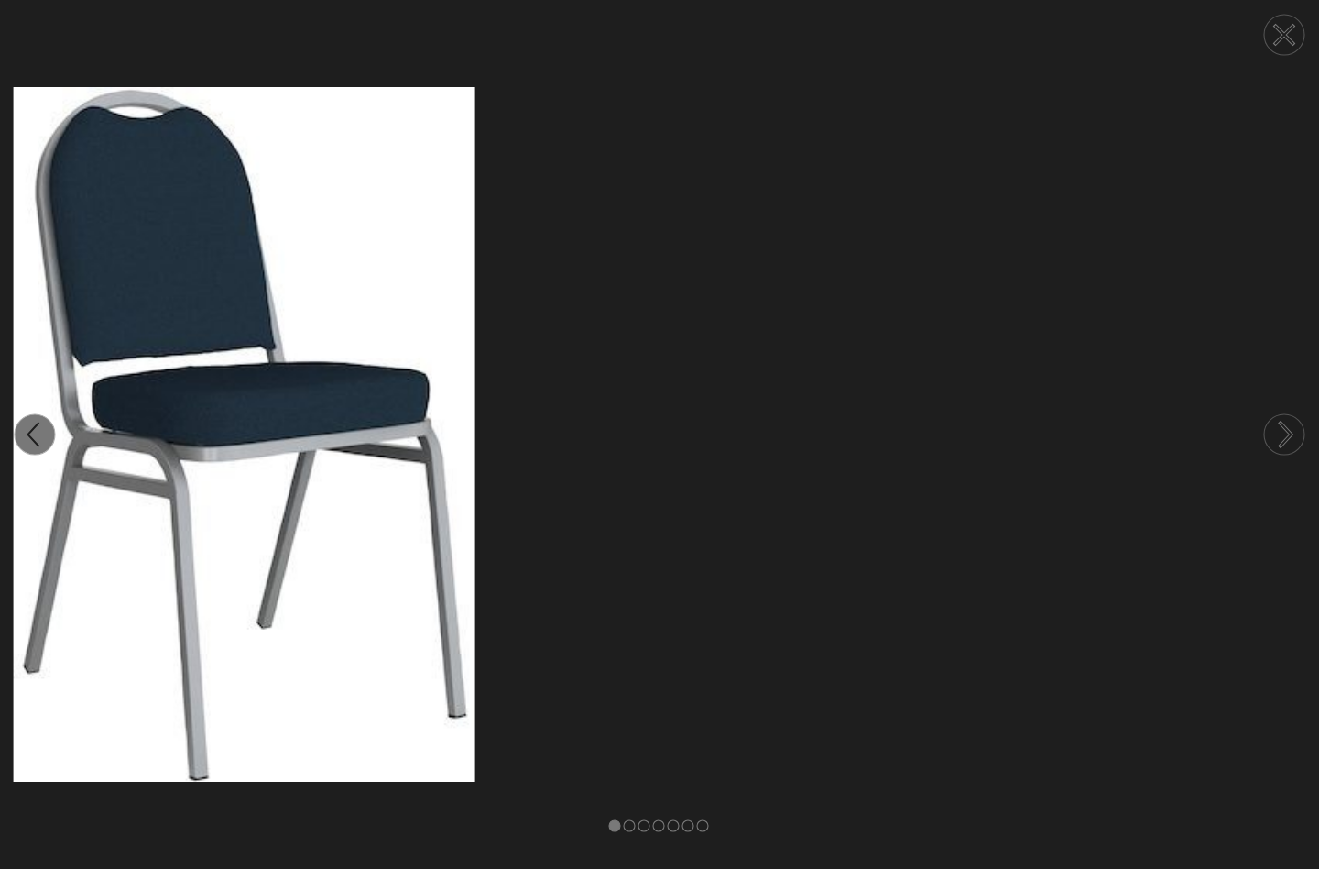
click at [1280, 427] on circle at bounding box center [1284, 434] width 40 height 40
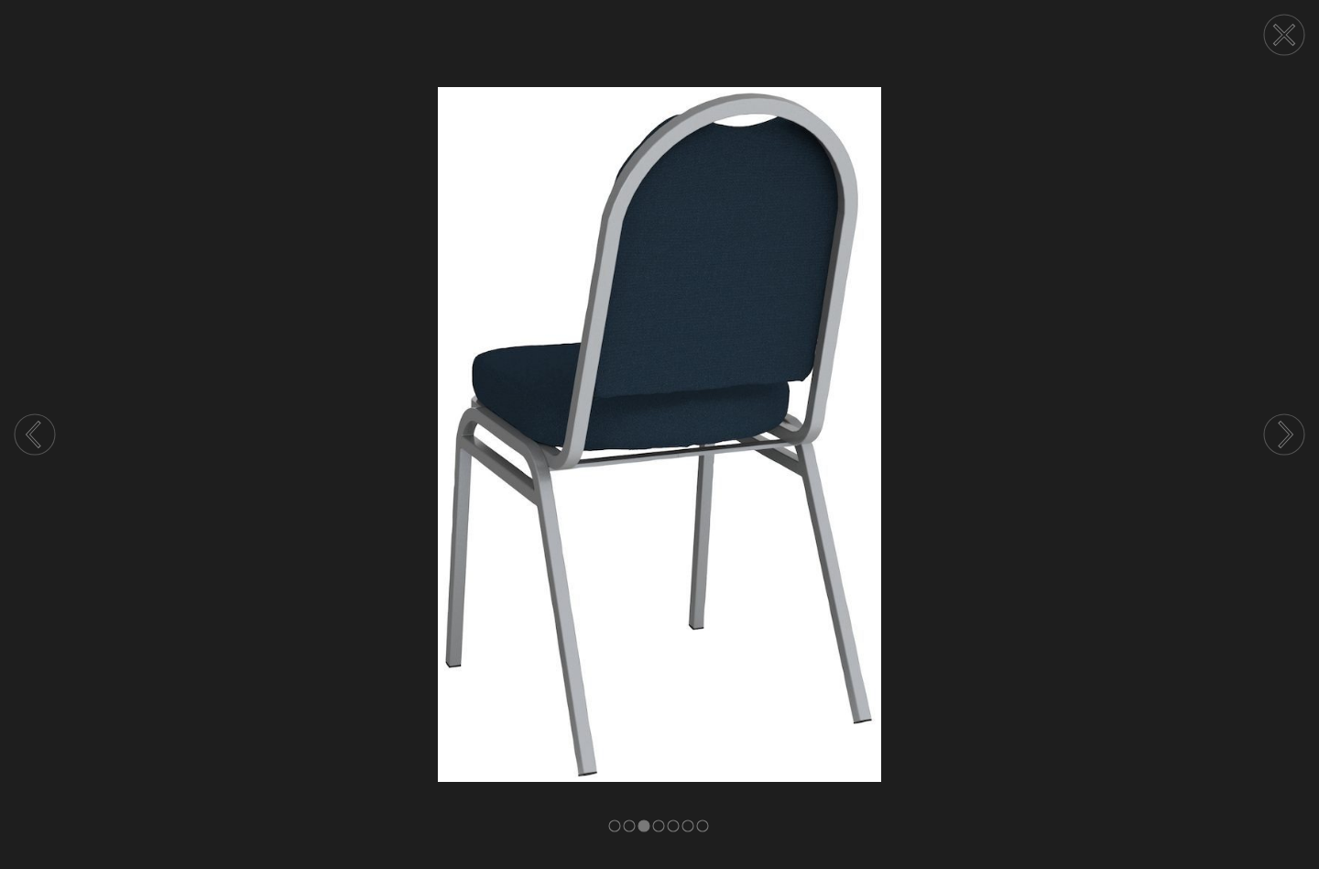
click at [1284, 422] on circle at bounding box center [1284, 434] width 40 height 40
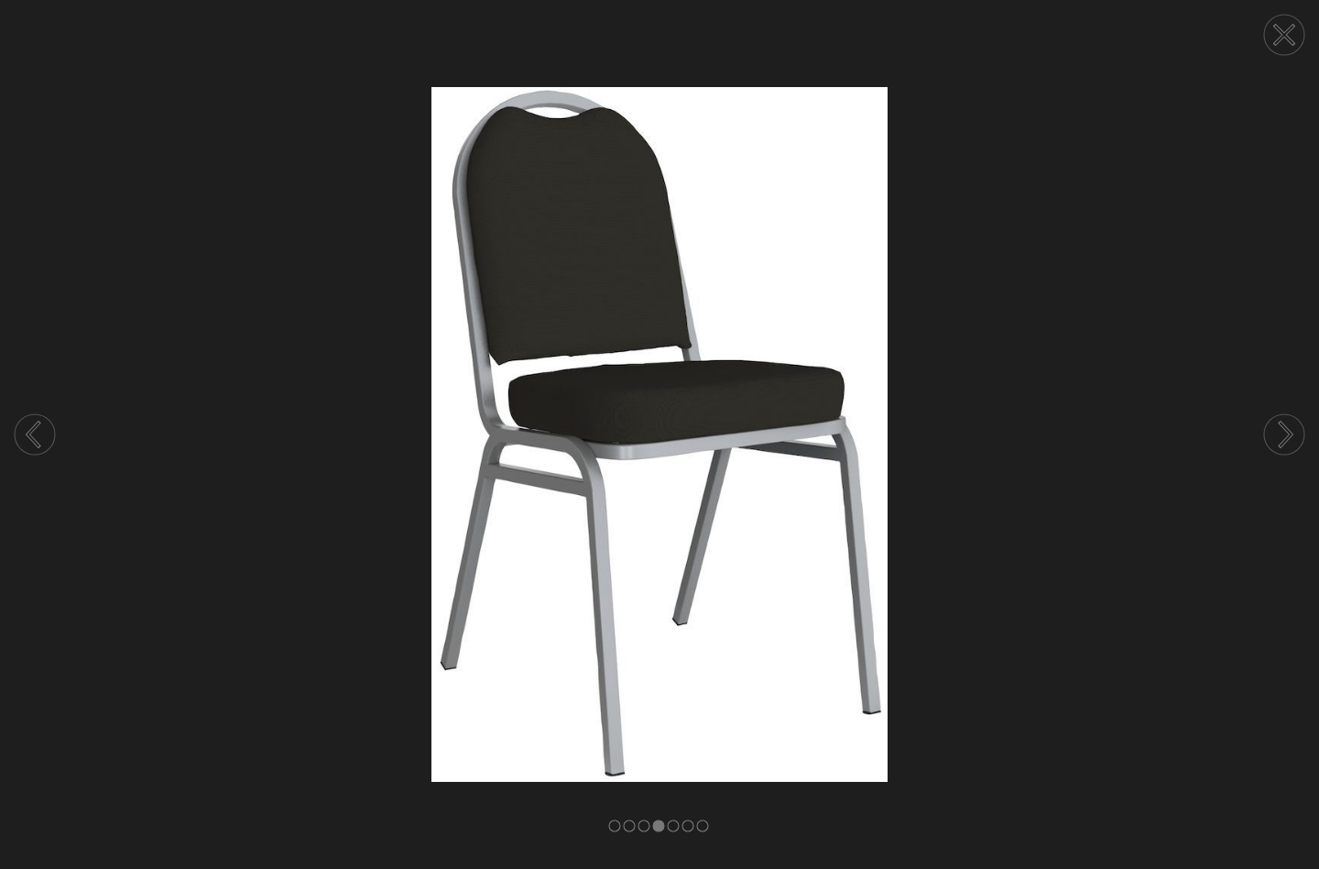
click at [1291, 49] on circle at bounding box center [1284, 35] width 40 height 40
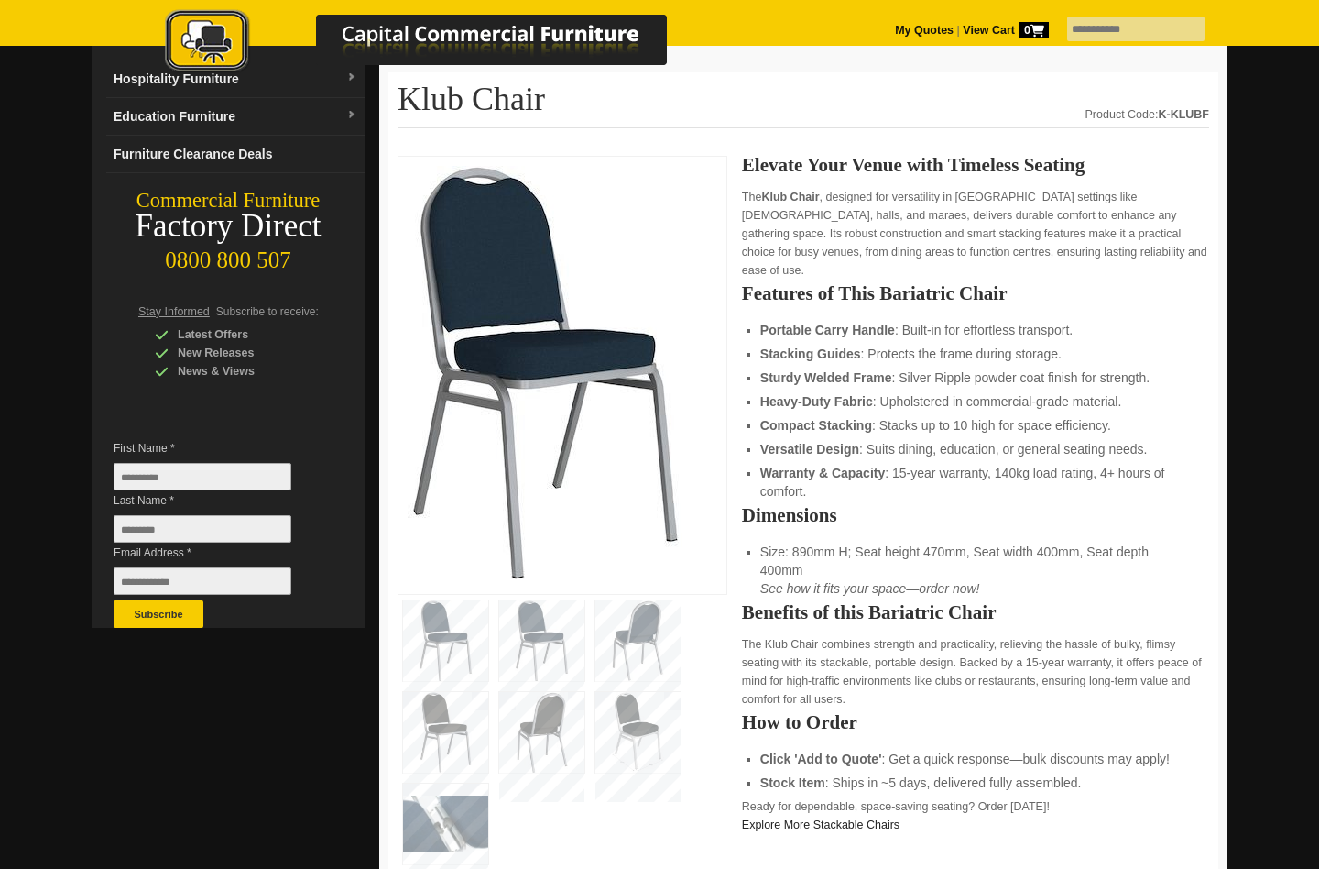
scroll to position [191, 0]
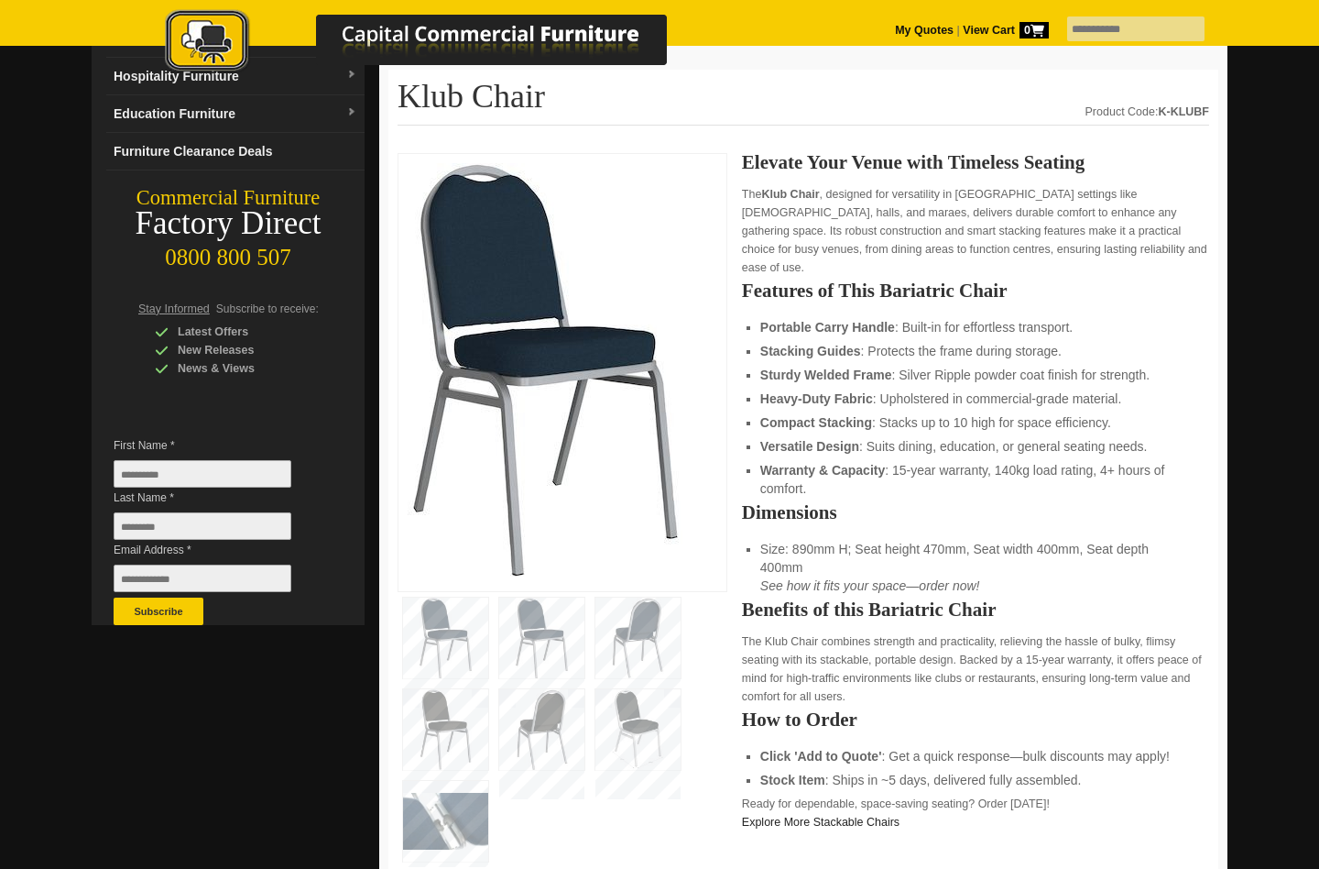
click at [463, 815] on img at bounding box center [445, 821] width 85 height 81
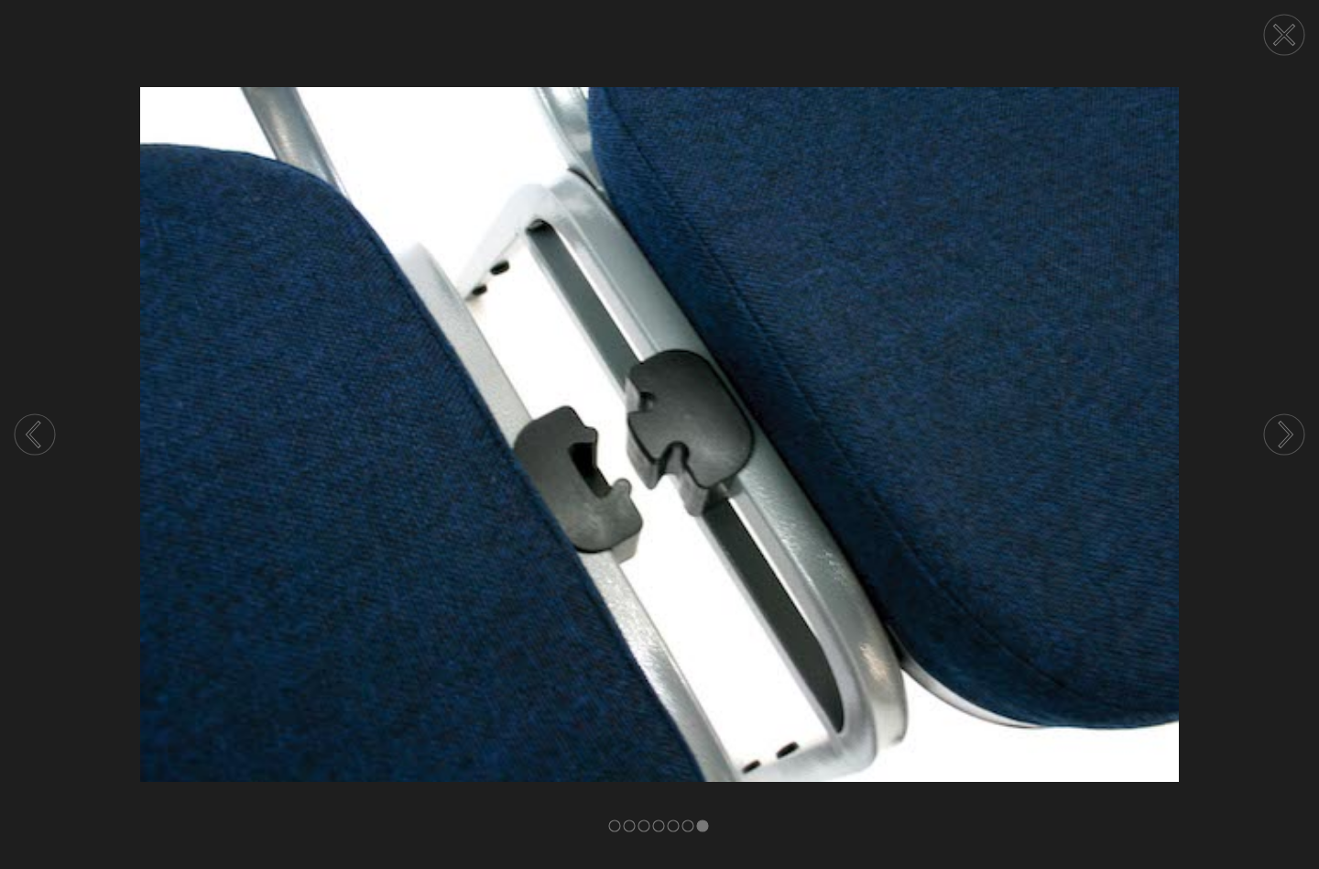
click at [1286, 34] on icon at bounding box center [1284, 35] width 17 height 17
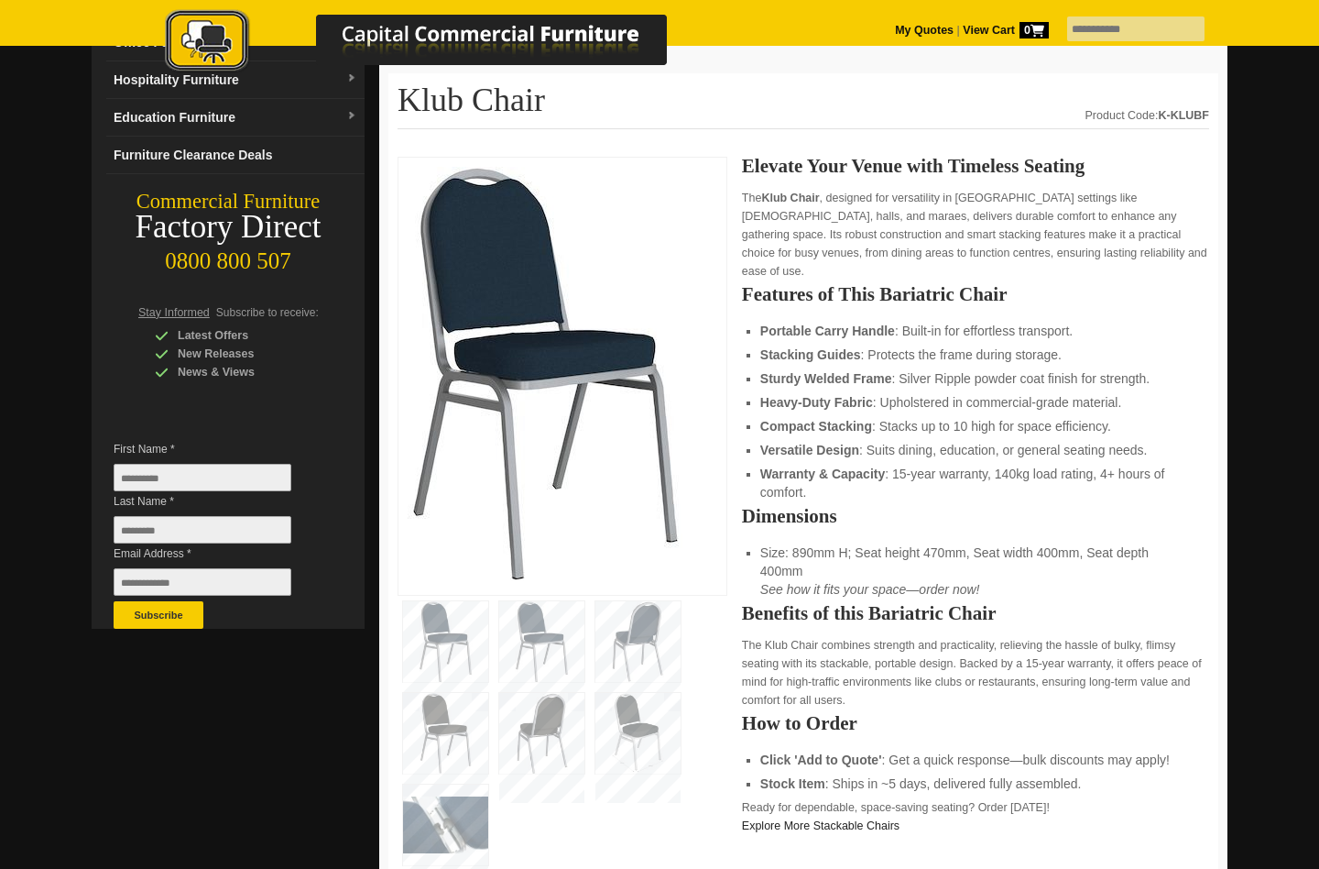
click at [931, 285] on h2 "Features of This Bariatric Chair" at bounding box center [975, 294] width 467 height 18
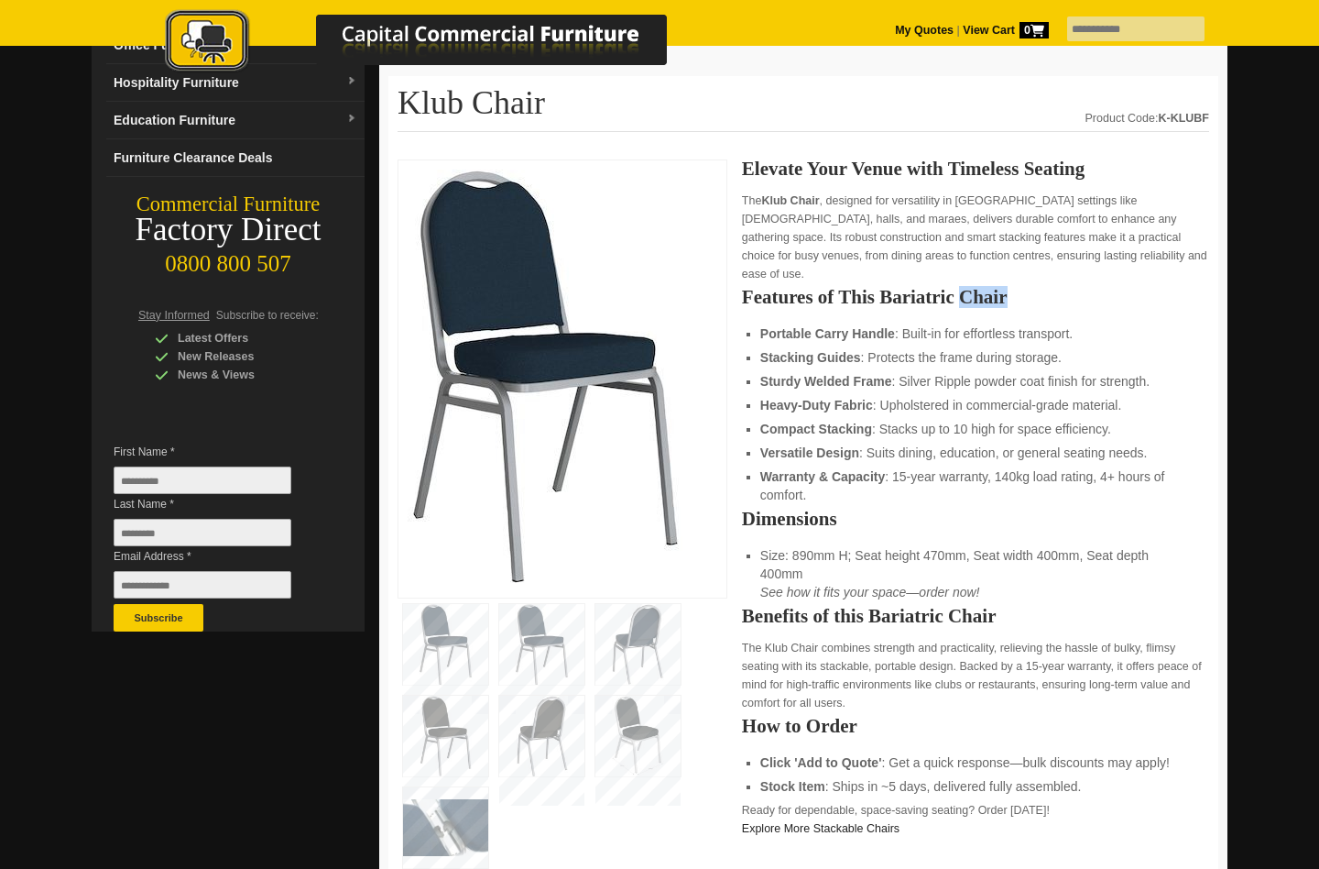
click at [931, 288] on h2 "Features of This Bariatric Chair" at bounding box center [975, 297] width 467 height 18
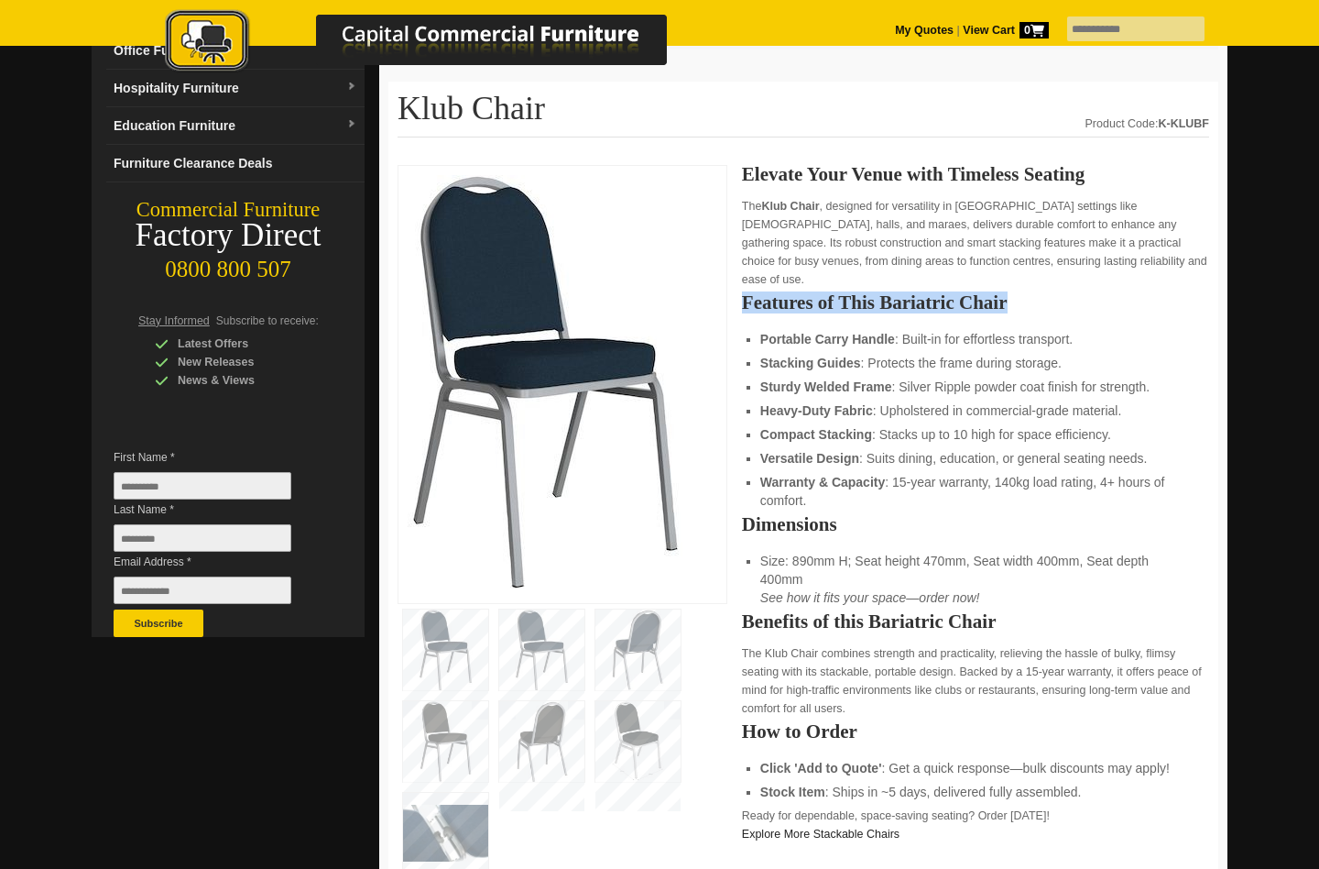
scroll to position [180, 0]
click at [931, 292] on h2 "Features of This Bariatric Chair" at bounding box center [975, 301] width 467 height 18
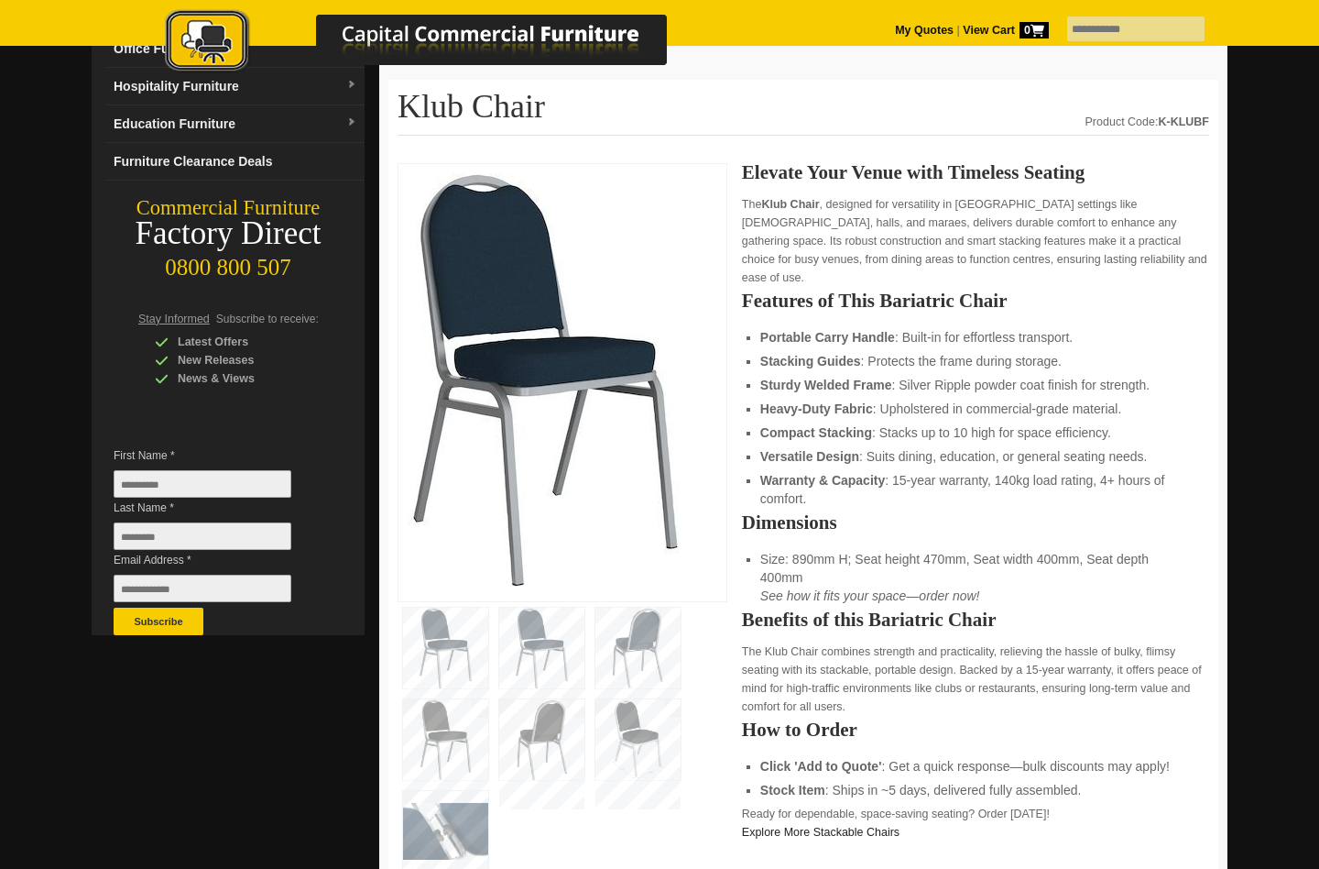
click at [872, 180] on h2 "Elevate Your Venue with Timeless Seating" at bounding box center [975, 172] width 467 height 18
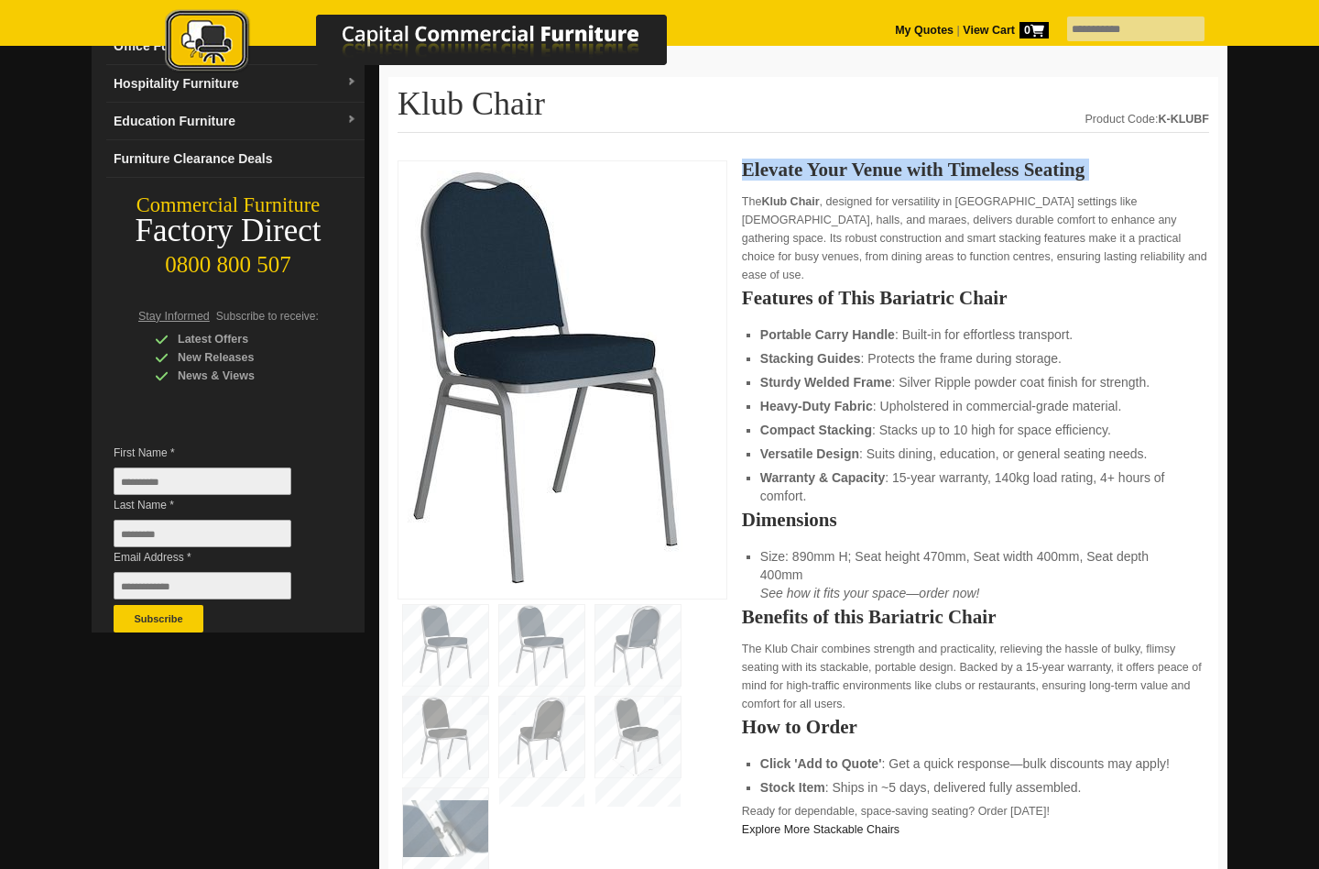
click at [872, 179] on h2 "Elevate Your Venue with Timeless Seating" at bounding box center [975, 169] width 467 height 18
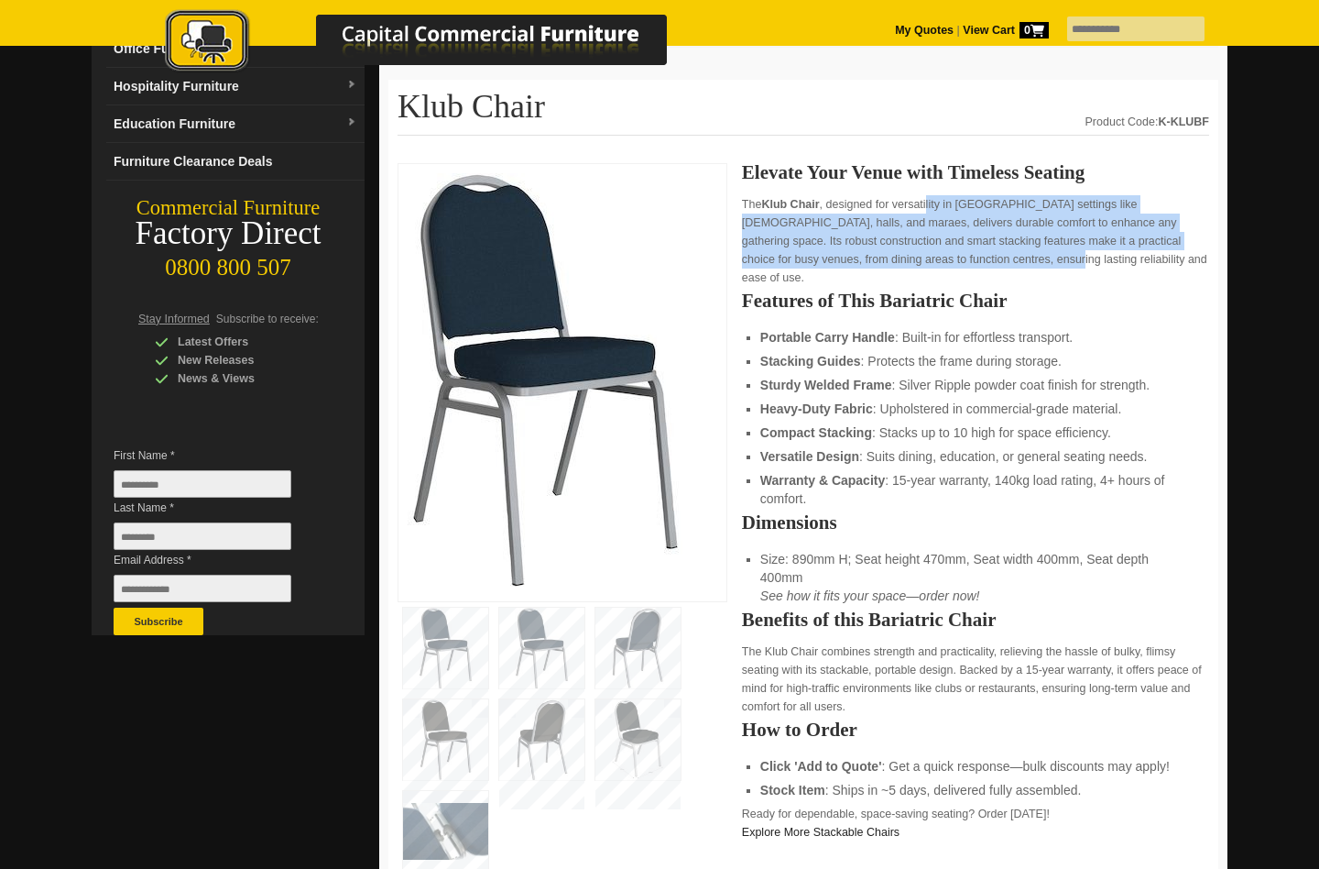
drag, startPoint x: 928, startPoint y: 206, endPoint x: 928, endPoint y: 266, distance: 59.6
click at [928, 266] on p "The Klub Chair , designed for versatility in New Zealand settings like churches…" at bounding box center [975, 241] width 467 height 92
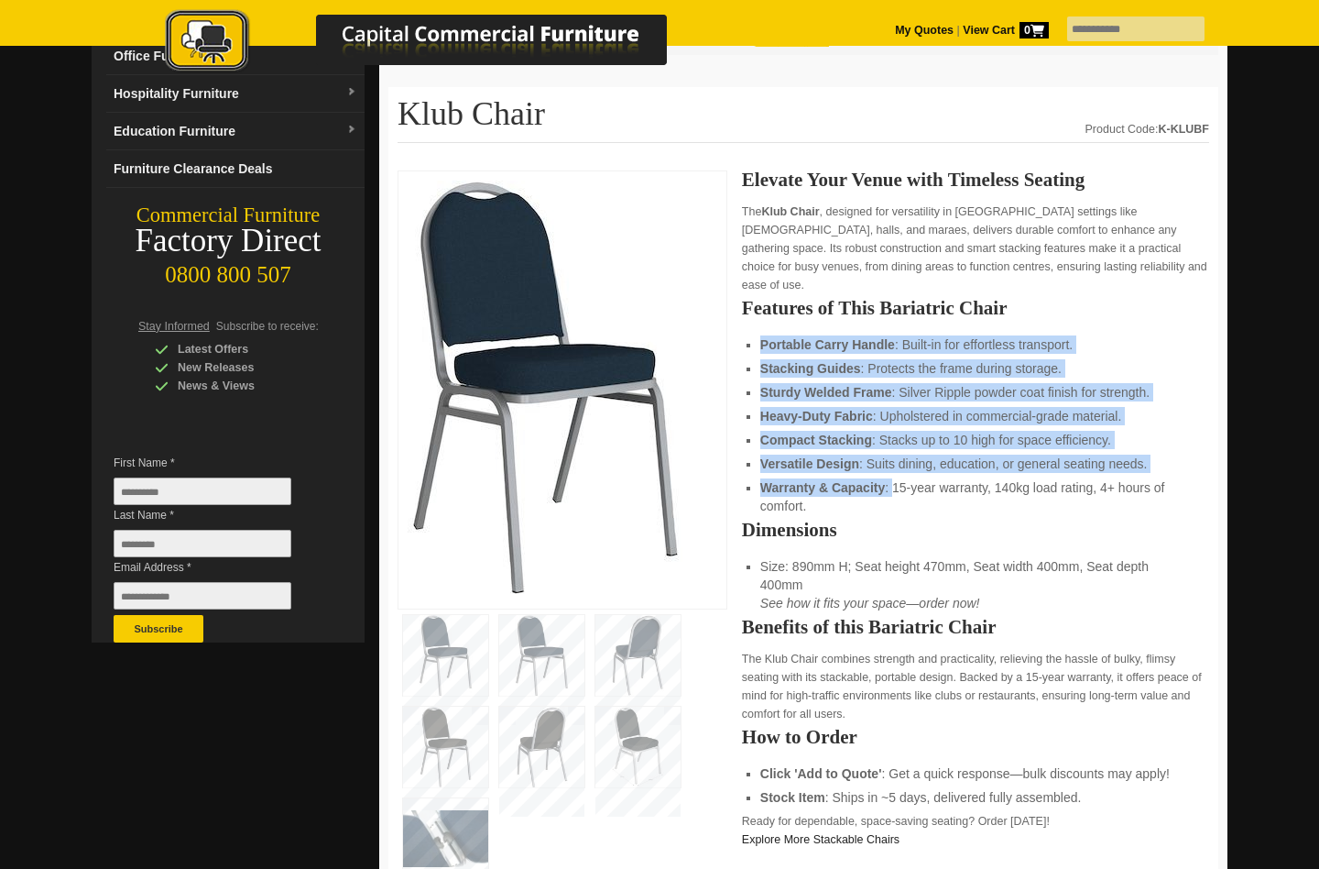
drag, startPoint x: 914, startPoint y: 312, endPoint x: 903, endPoint y: 474, distance: 161.6
click at [901, 474] on div "Elevate Your Venue with Timeless Seating The Klub Chair , designed for versatil…" at bounding box center [975, 698] width 467 height 1057
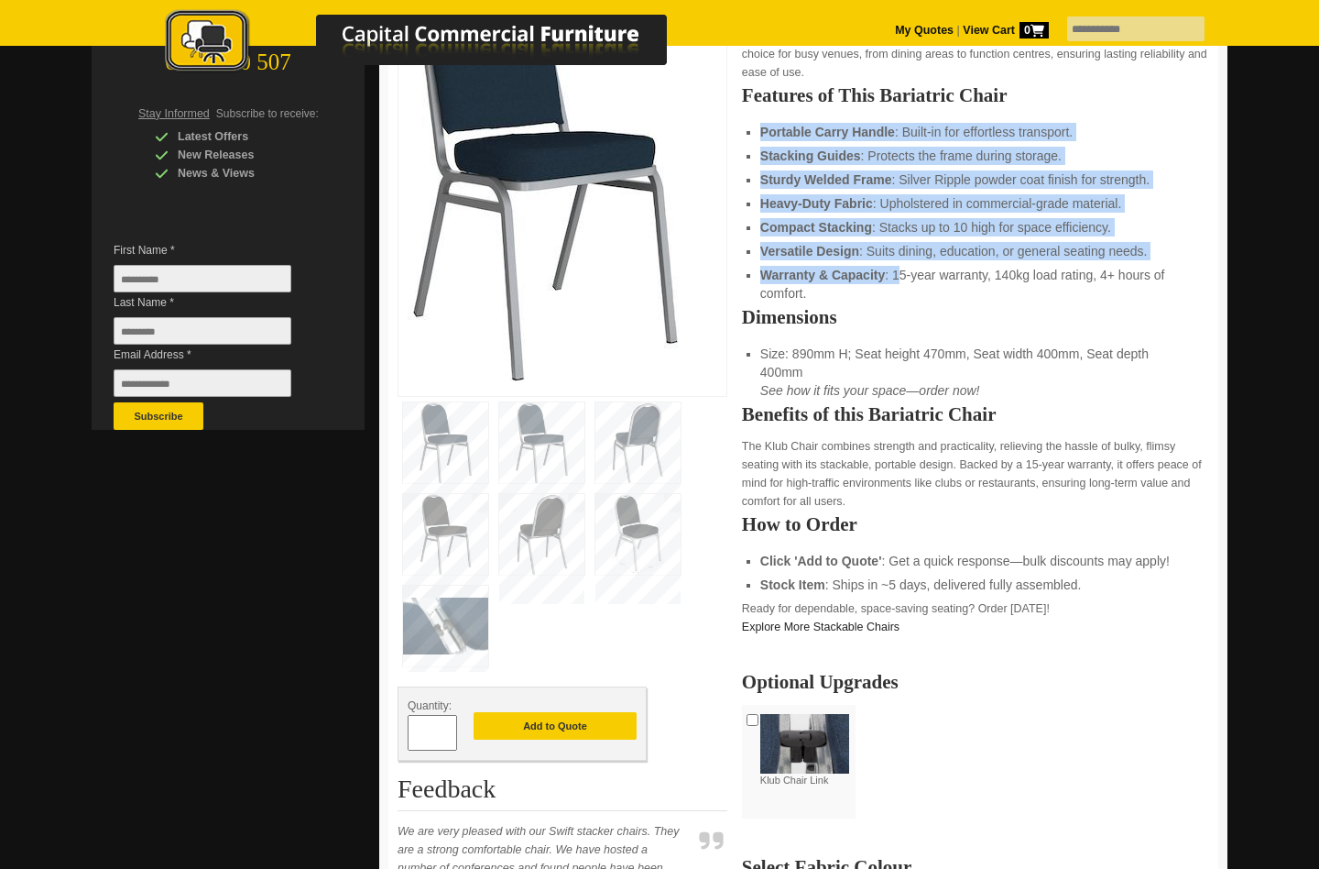
scroll to position [410, 0]
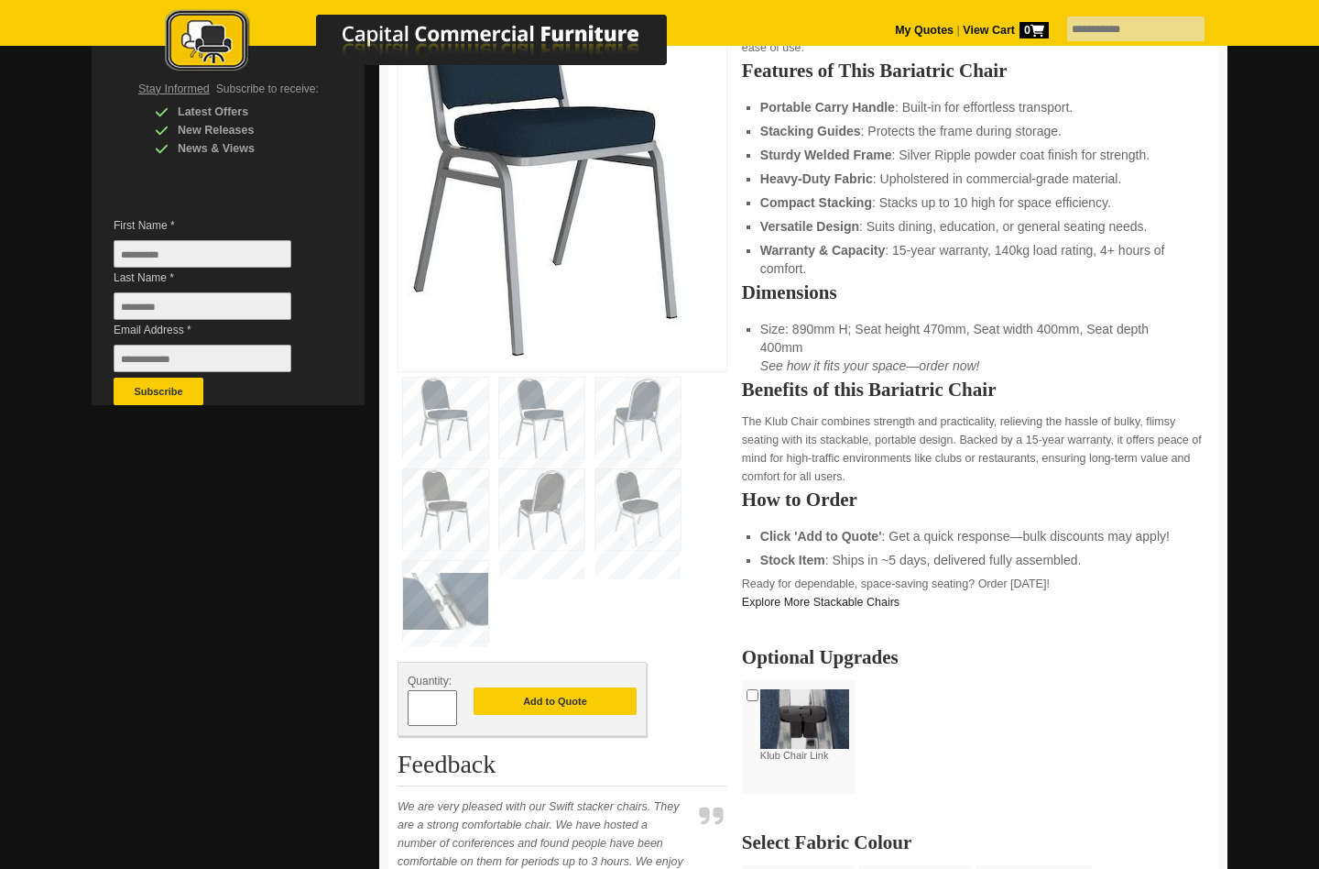
click at [924, 490] on h2 "How to Order" at bounding box center [975, 499] width 467 height 18
drag, startPoint x: 908, startPoint y: 463, endPoint x: 908, endPoint y: 442, distance: 21.1
click at [908, 447] on p "The Klub Chair combines strength and practicality, relieving the hassle of bulk…" at bounding box center [975, 448] width 467 height 73
click at [882, 490] on h2 "How to Order" at bounding box center [975, 499] width 467 height 18
drag, startPoint x: 848, startPoint y: 460, endPoint x: 850, endPoint y: 402, distance: 57.7
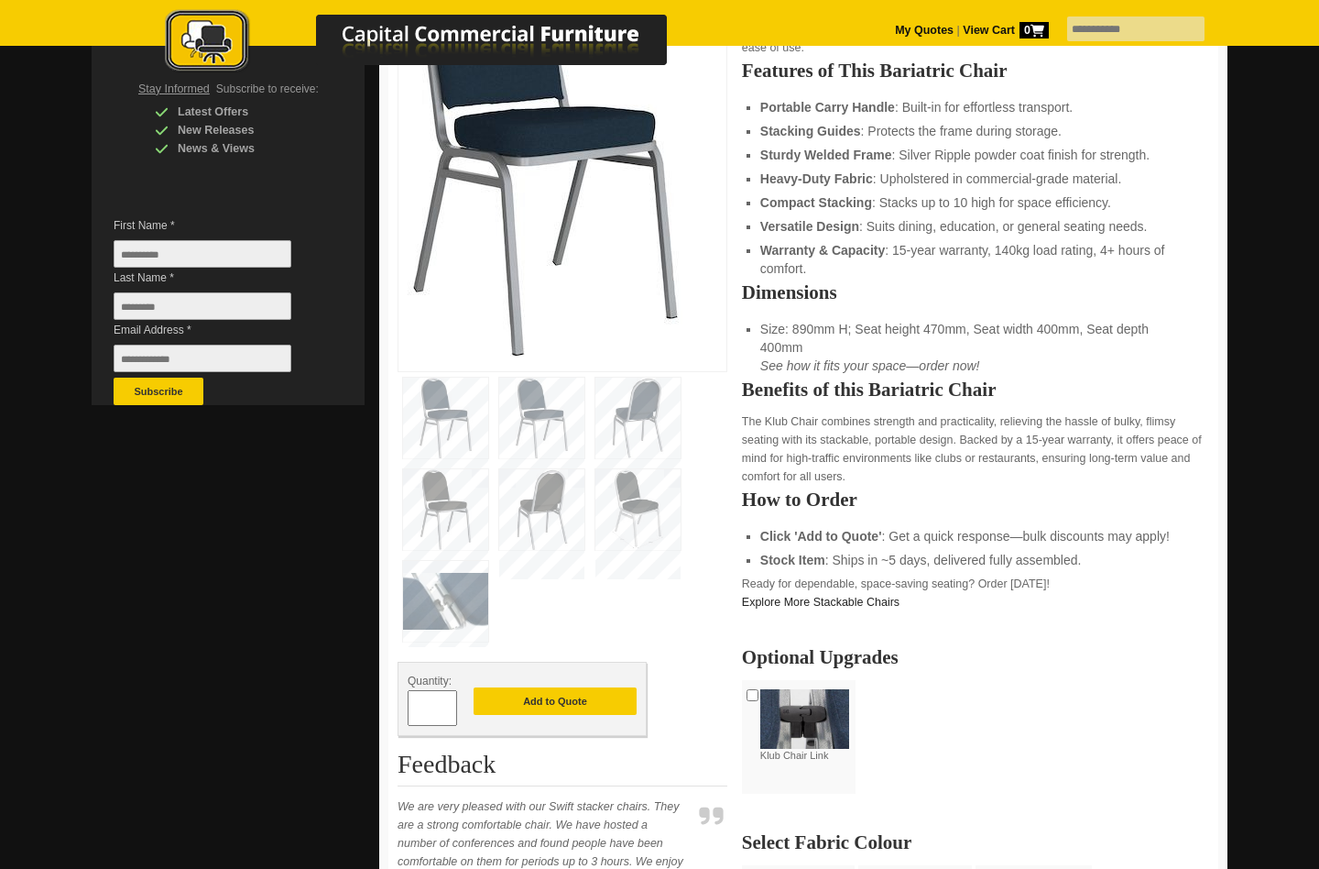
click at [850, 412] on p "The Klub Chair combines strength and practicality, relieving the hassle of bulk…" at bounding box center [975, 448] width 467 height 73
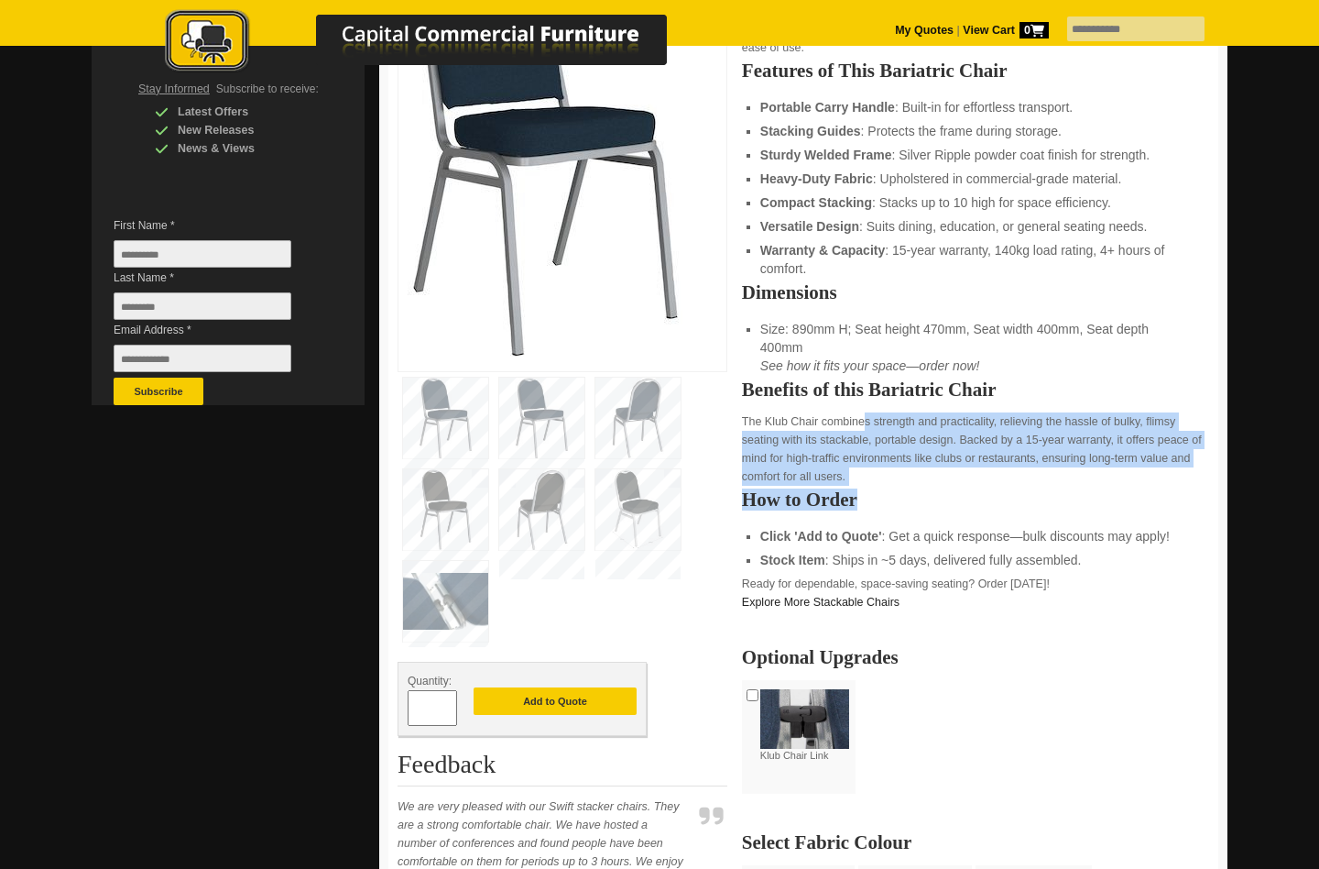
drag, startPoint x: 854, startPoint y: 401, endPoint x: 871, endPoint y: 468, distance: 69.1
click at [866, 472] on div "Elevate Your Venue with Timeless Seating The Klub Chair , designed for versatil…" at bounding box center [975, 461] width 467 height 1057
click at [869, 460] on p "The Klub Chair combines strength and practicality, relieving the hassle of bulk…" at bounding box center [975, 448] width 467 height 73
drag, startPoint x: 865, startPoint y: 459, endPoint x: 840, endPoint y: 398, distance: 66.2
click at [840, 412] on p "The Klub Chair combines strength and practicality, relieving the hassle of bulk…" at bounding box center [975, 448] width 467 height 73
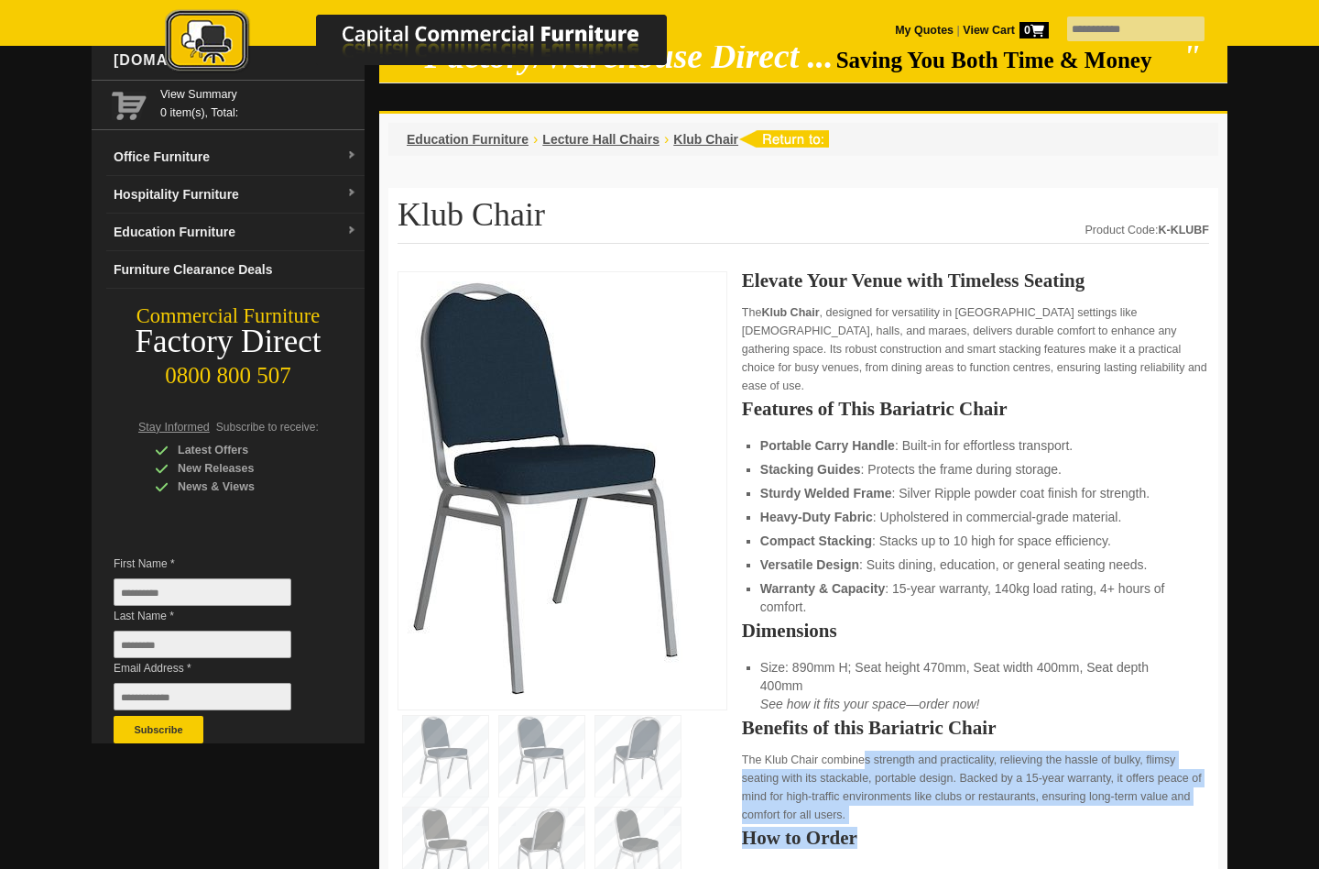
scroll to position [0, 0]
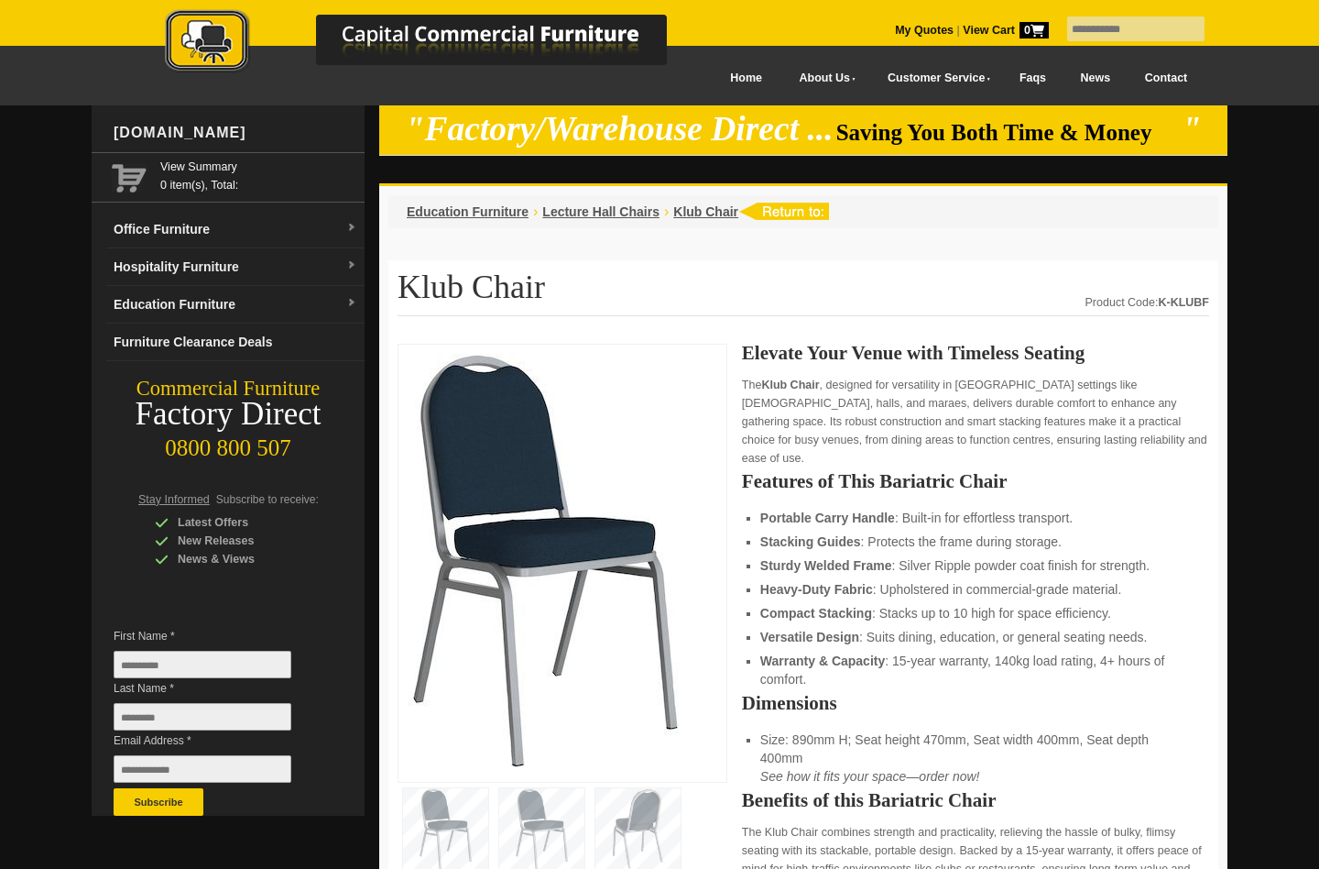
click at [726, 125] on em ""Factory/Warehouse Direct ..." at bounding box center [620, 129] width 428 height 38
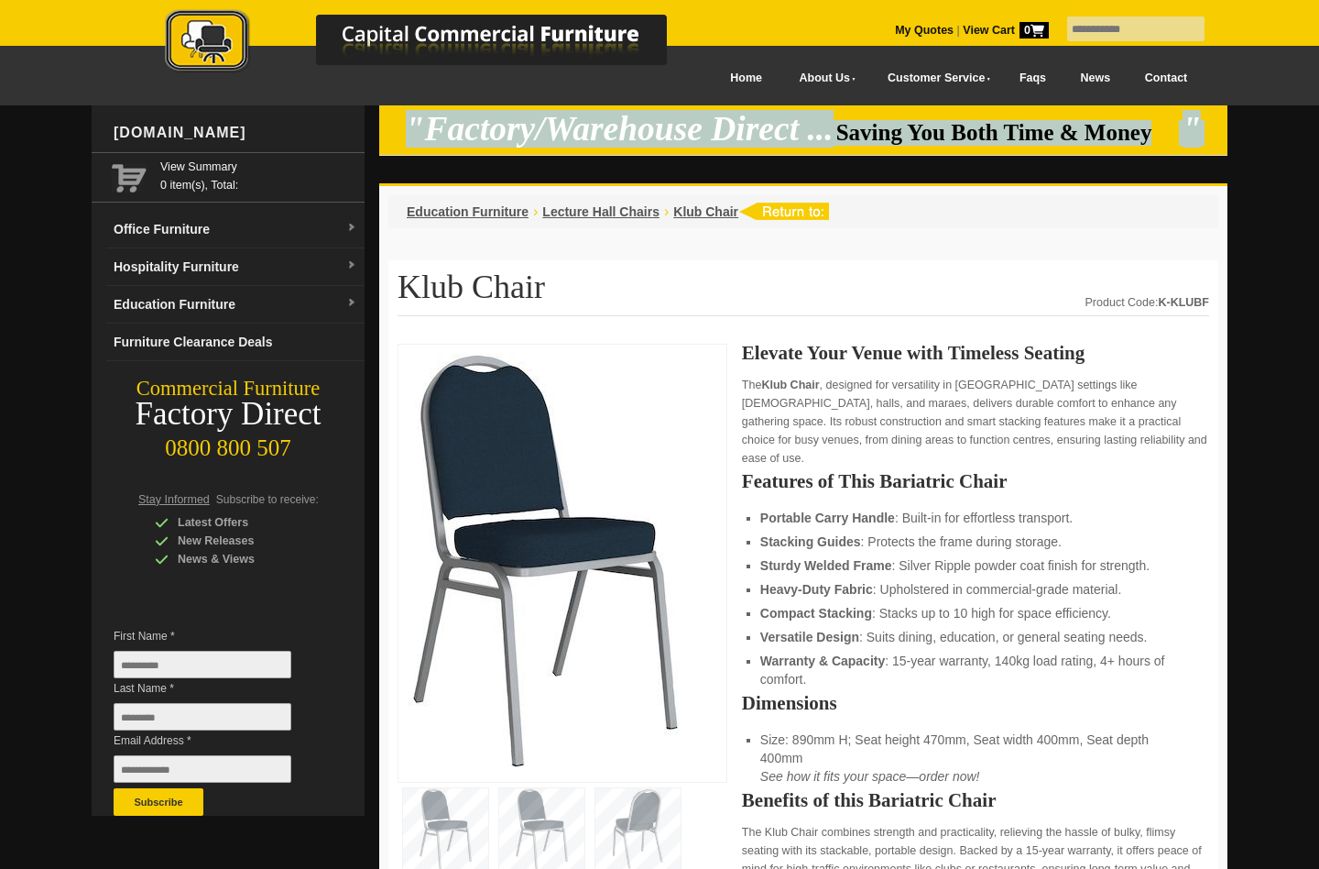
click at [726, 125] on em ""Factory/Warehouse Direct ..." at bounding box center [620, 129] width 428 height 38
